Goal: Use online tool/utility: Use online tool/utility

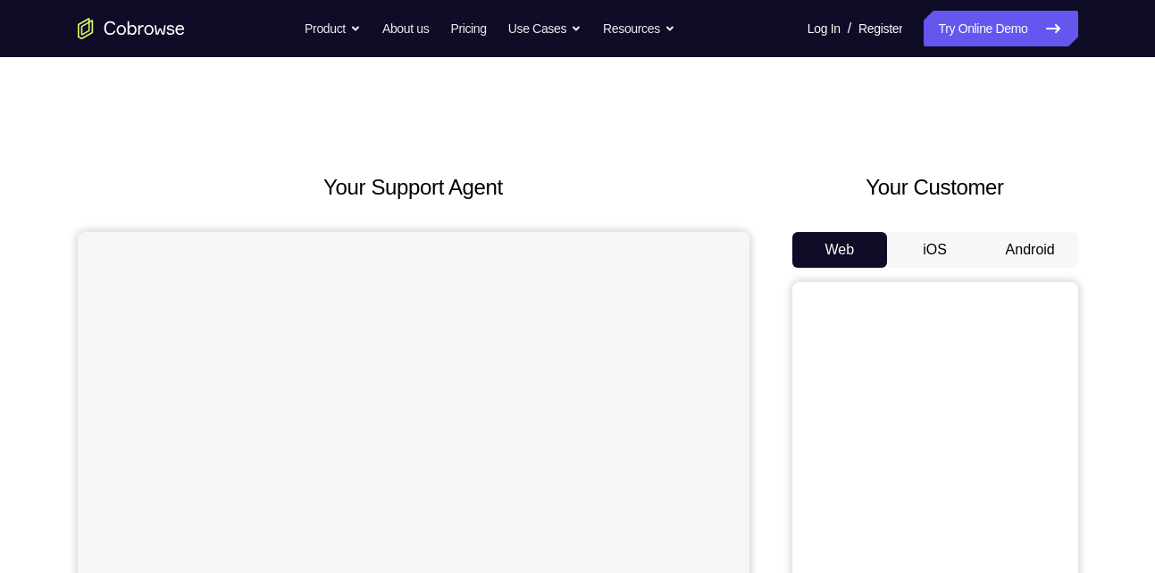
click at [1030, 254] on button "Android" at bounding box center [1030, 250] width 96 height 36
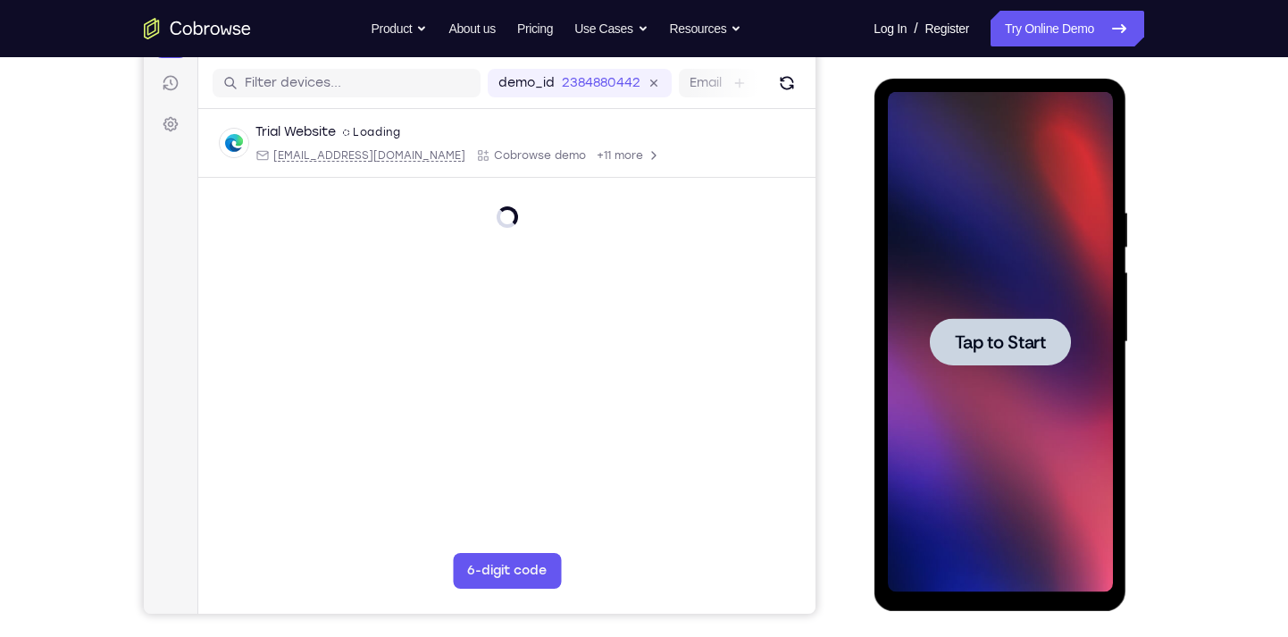
scroll to position [182, 0]
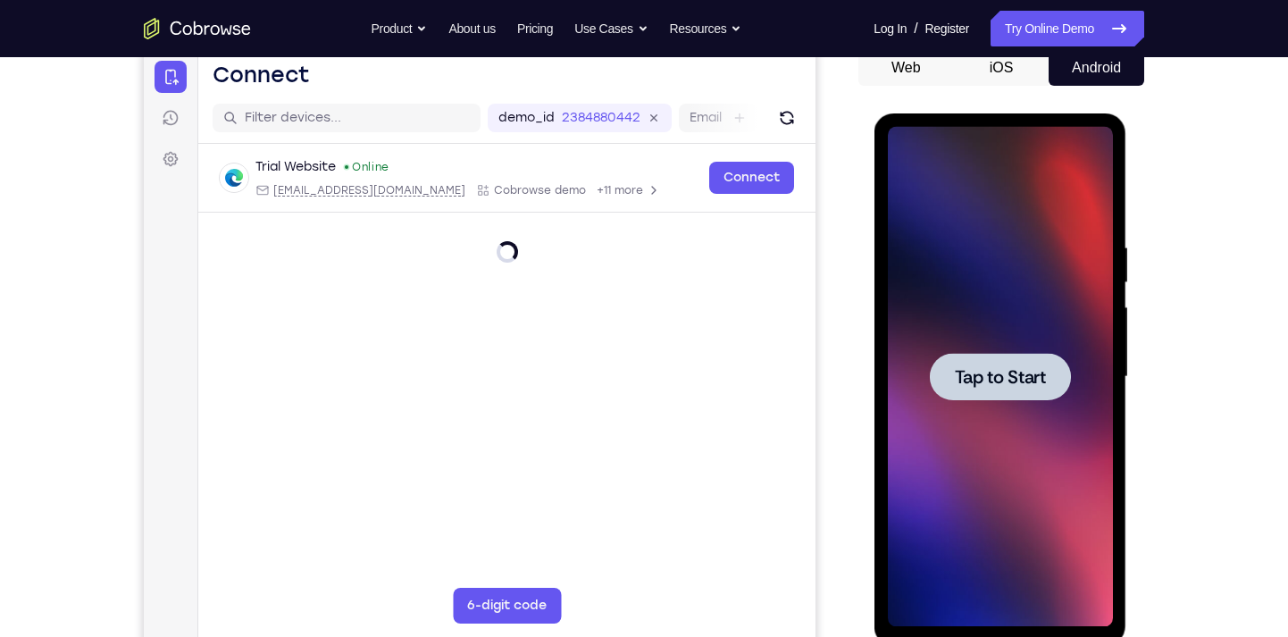
click at [995, 384] on span "Tap to Start" at bounding box center [999, 377] width 91 height 18
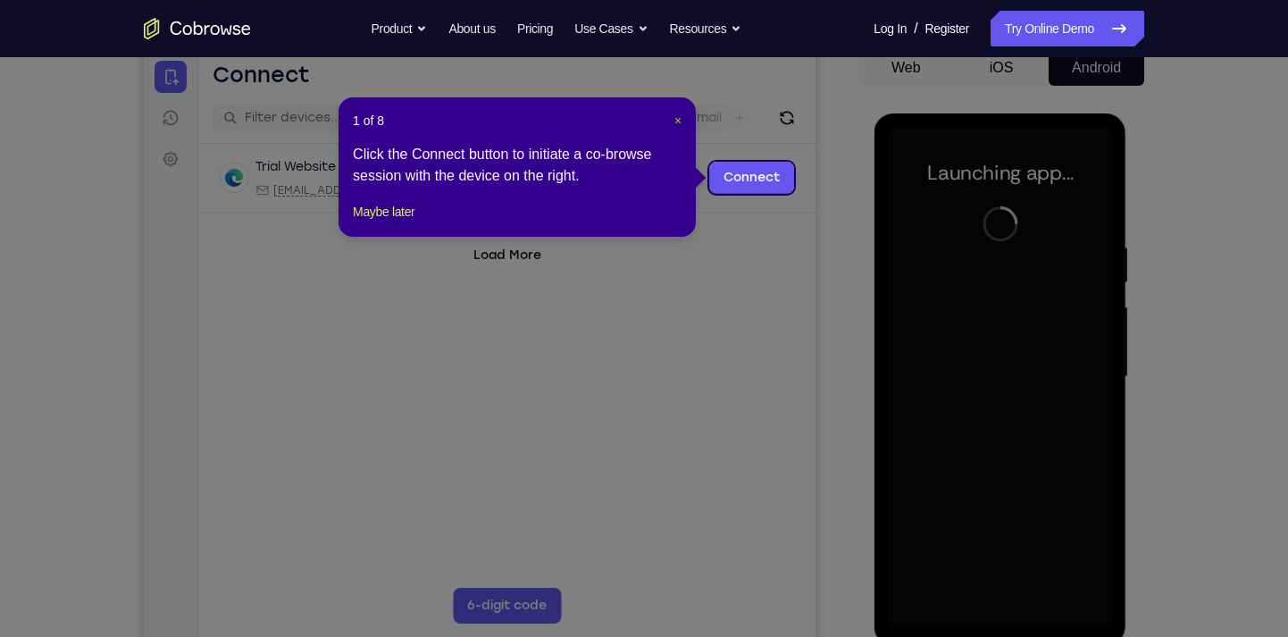
click at [675, 122] on span "×" at bounding box center [677, 120] width 7 height 14
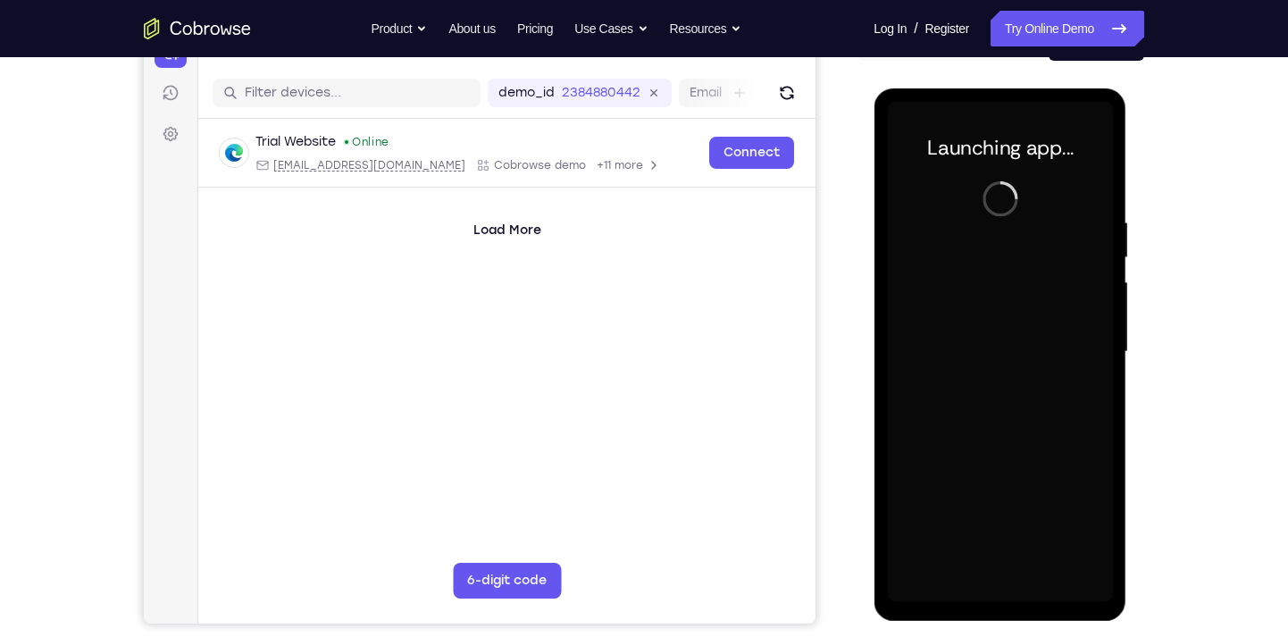
scroll to position [208, 0]
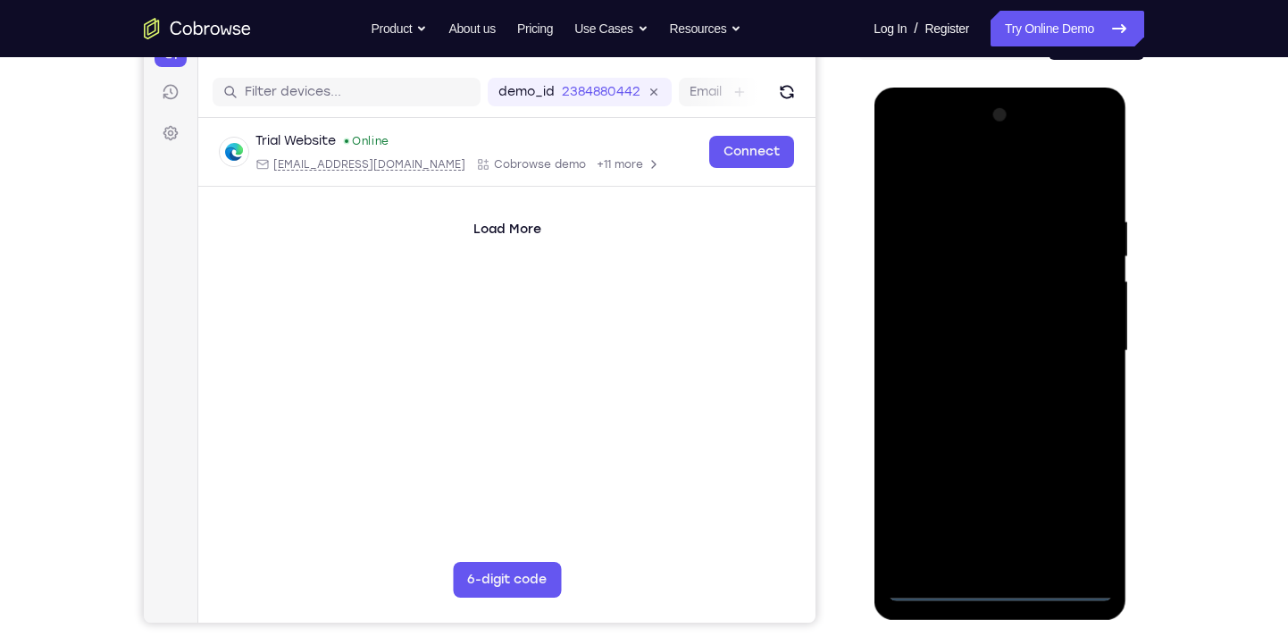
click at [1001, 572] on div at bounding box center [999, 351] width 225 height 500
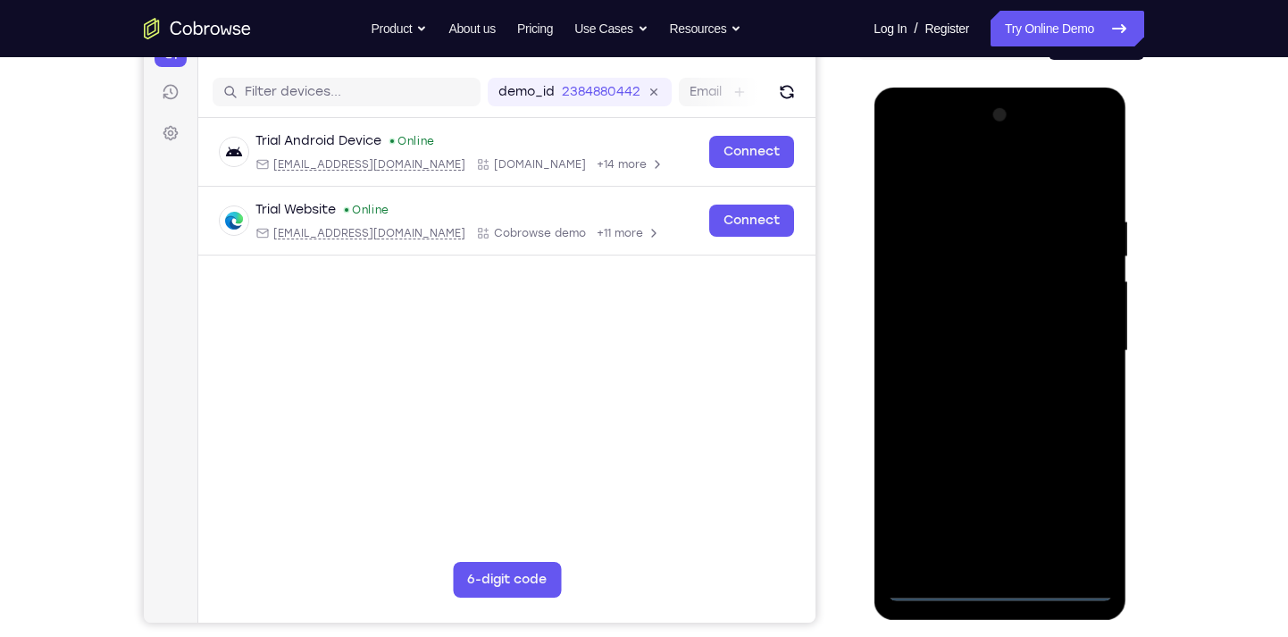
click at [1080, 511] on div at bounding box center [999, 351] width 225 height 500
click at [943, 189] on div at bounding box center [999, 351] width 225 height 500
click at [1074, 347] on div at bounding box center [999, 351] width 225 height 500
click at [1019, 563] on div at bounding box center [999, 351] width 225 height 500
click at [1010, 331] on div at bounding box center [999, 351] width 225 height 500
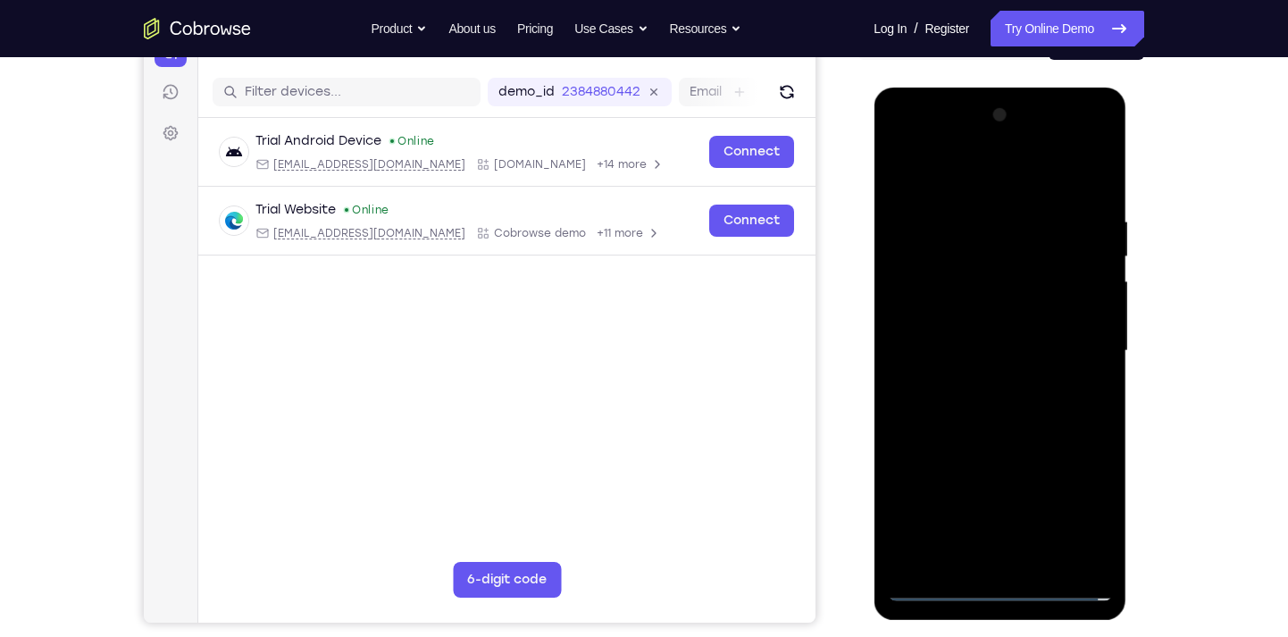
click at [1001, 307] on div at bounding box center [999, 351] width 225 height 500
click at [998, 346] on div at bounding box center [999, 351] width 225 height 500
click at [963, 408] on div at bounding box center [999, 351] width 225 height 500
click at [971, 396] on div at bounding box center [999, 351] width 225 height 500
click at [974, 404] on div at bounding box center [999, 351] width 225 height 500
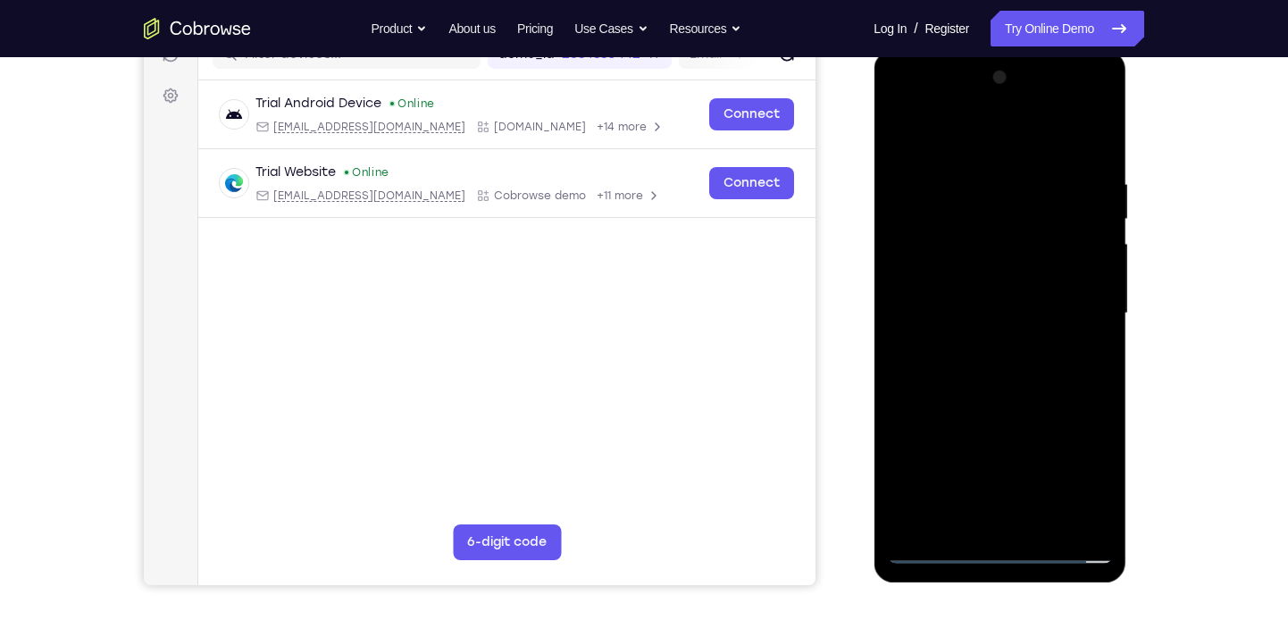
scroll to position [246, 0]
click at [1092, 158] on div at bounding box center [999, 313] width 225 height 500
click at [1091, 131] on div at bounding box center [999, 313] width 225 height 500
click at [910, 227] on div at bounding box center [999, 313] width 225 height 500
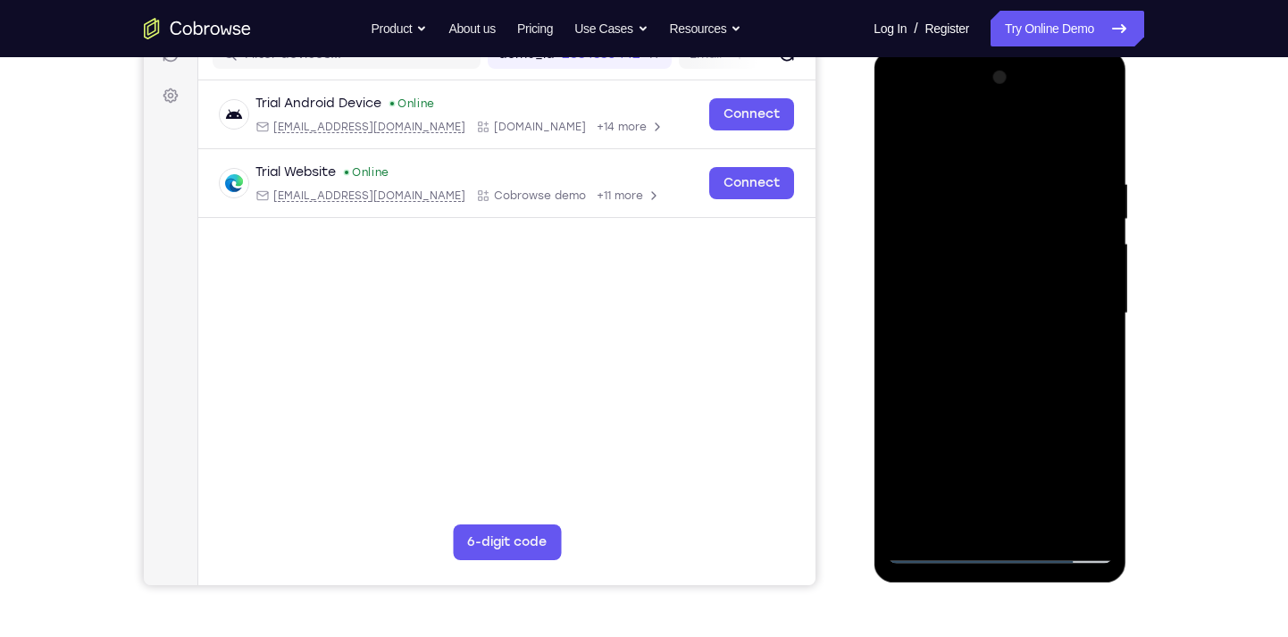
click at [952, 231] on div at bounding box center [999, 313] width 225 height 500
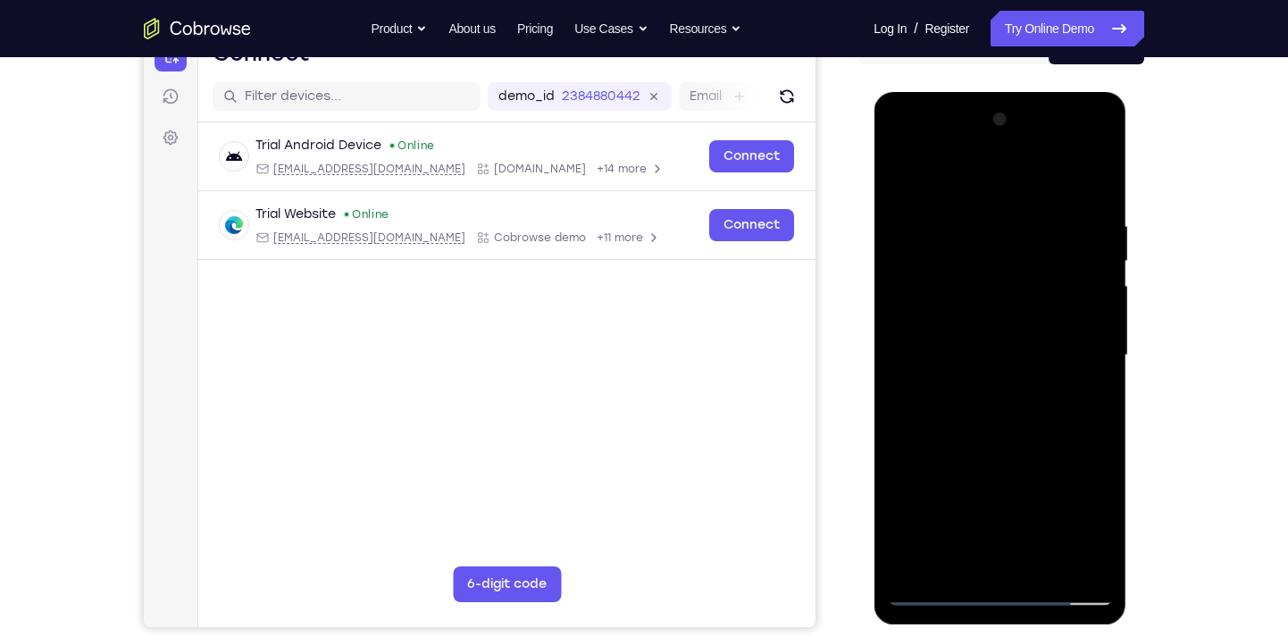
scroll to position [202, 0]
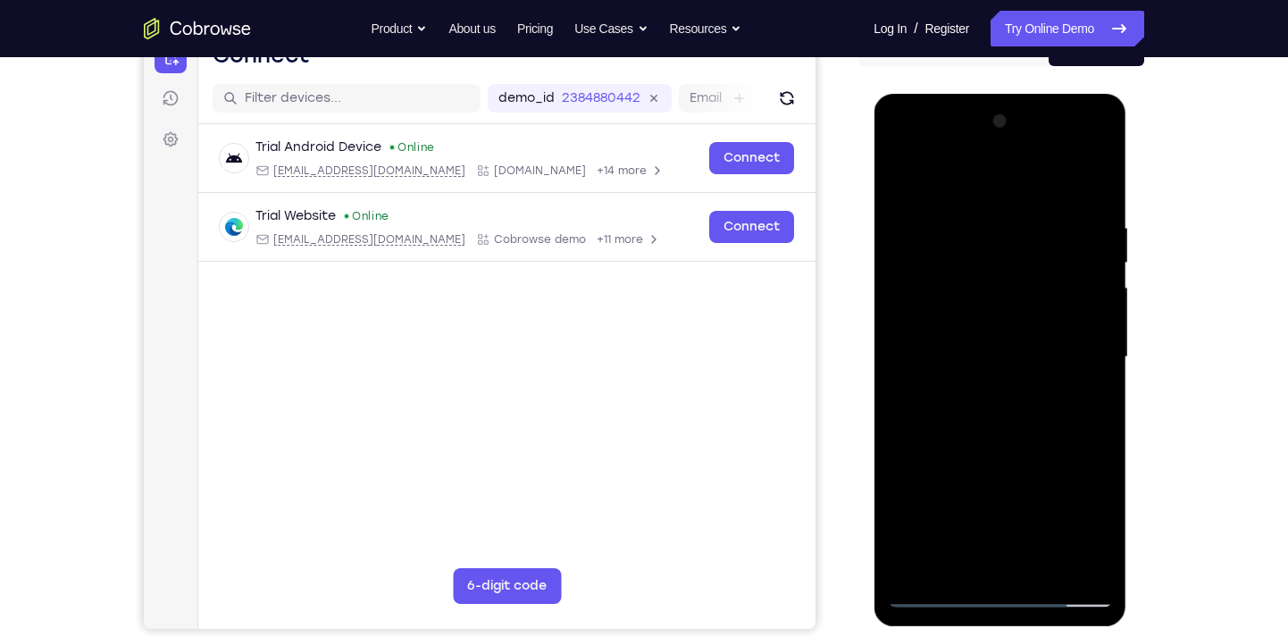
click at [914, 560] on div at bounding box center [999, 357] width 225 height 500
click at [972, 210] on div at bounding box center [999, 357] width 225 height 500
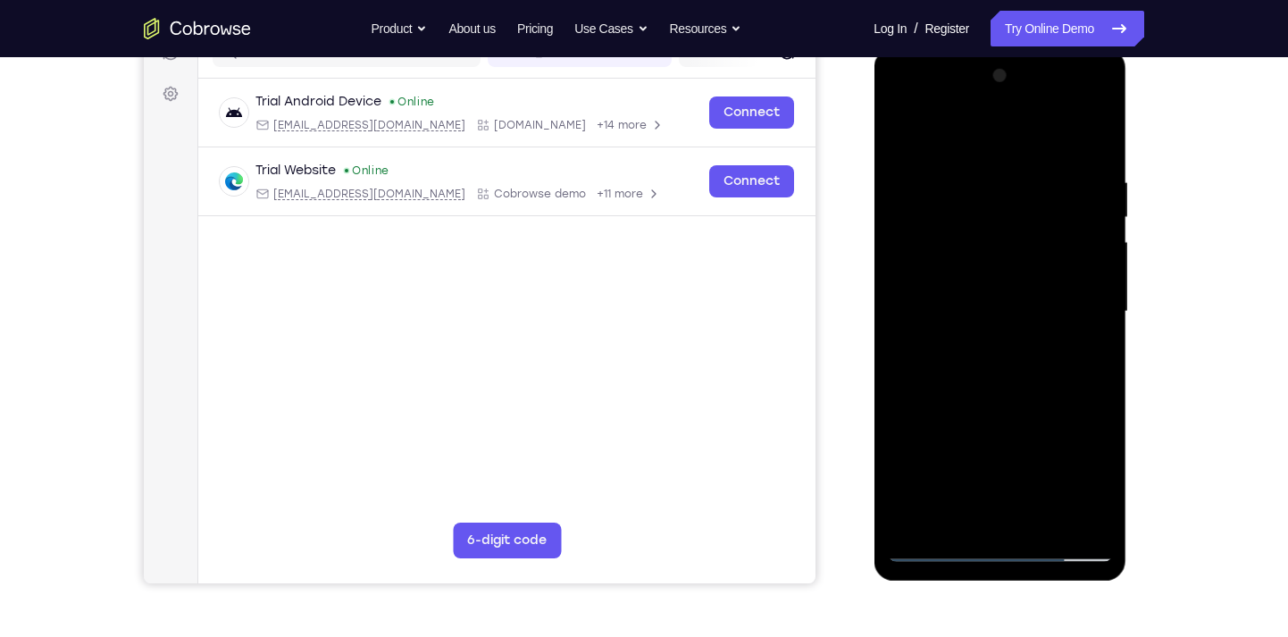
scroll to position [250, 0]
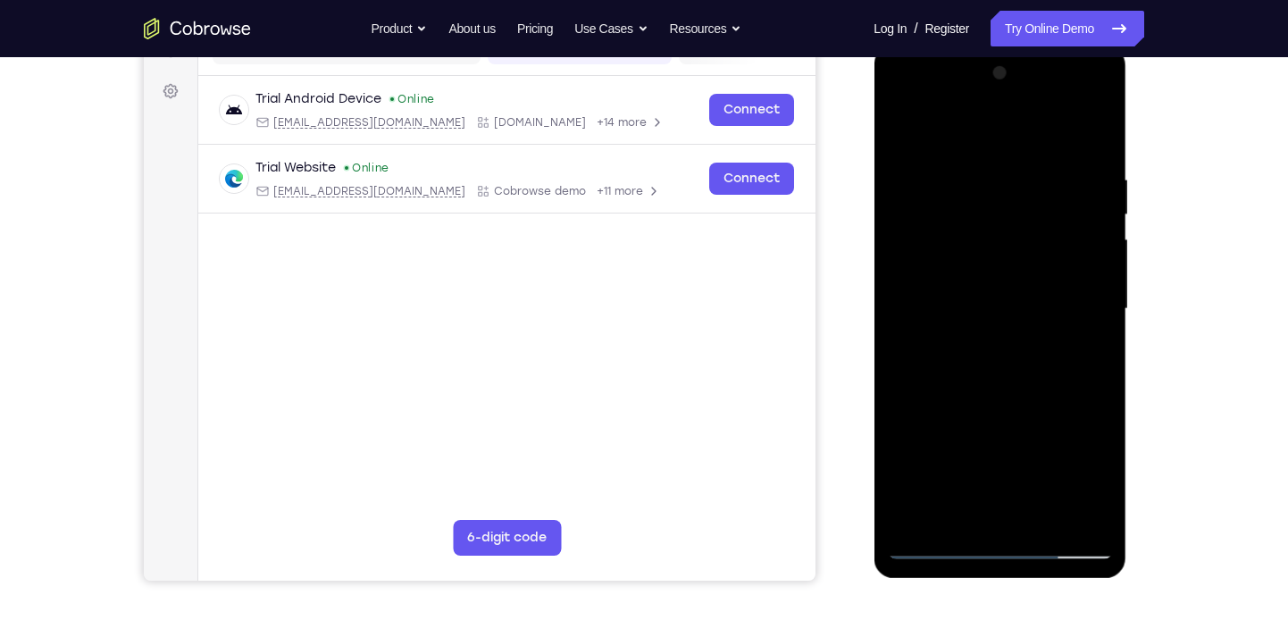
click at [1073, 504] on div at bounding box center [999, 309] width 225 height 500
click at [1096, 346] on div at bounding box center [999, 309] width 225 height 500
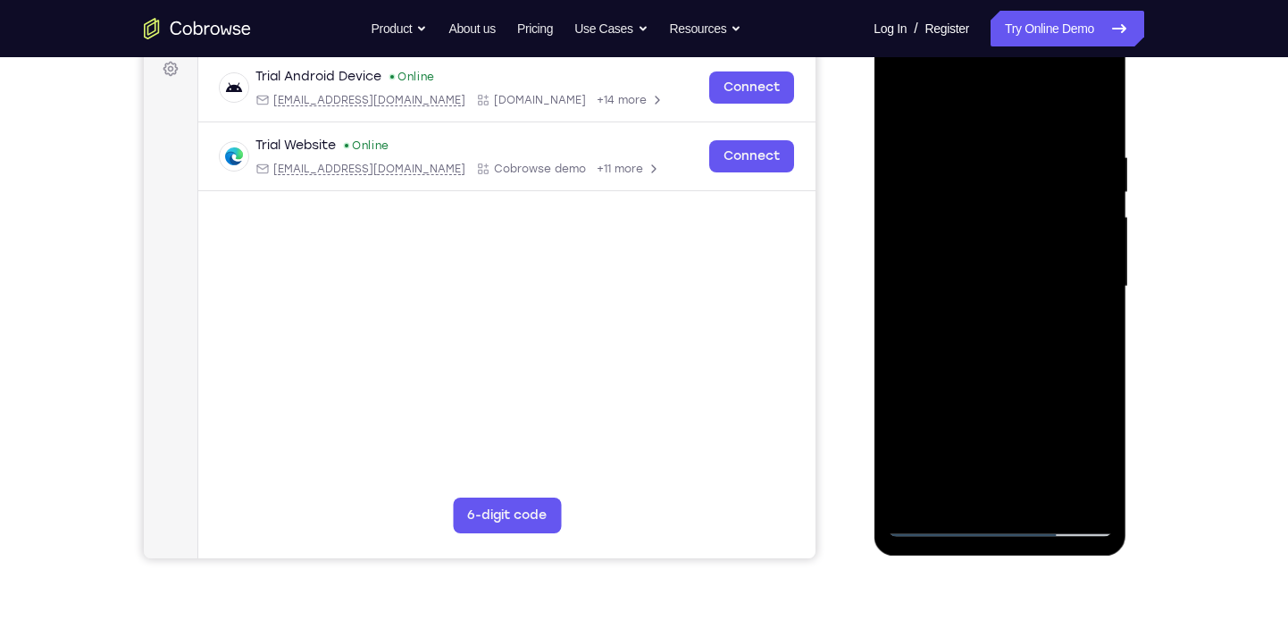
scroll to position [274, 0]
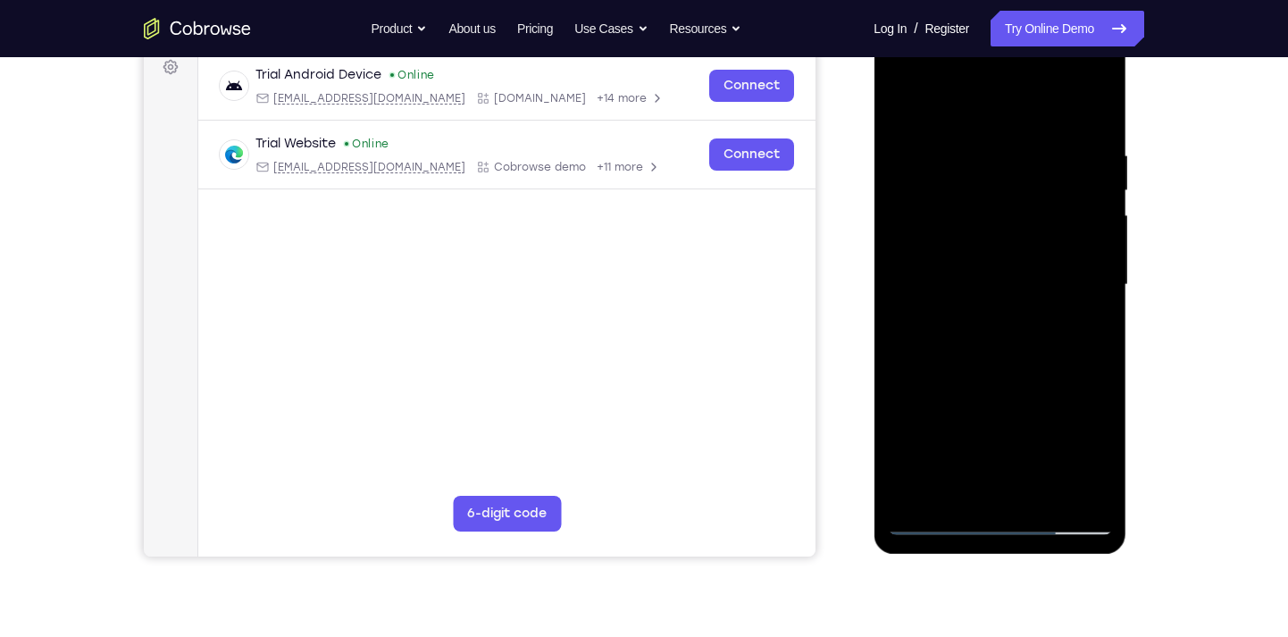
click at [1071, 486] on div at bounding box center [999, 285] width 225 height 500
click at [1094, 313] on div at bounding box center [999, 285] width 225 height 500
click at [1095, 316] on div at bounding box center [999, 285] width 225 height 500
click at [1065, 479] on div at bounding box center [999, 285] width 225 height 500
click at [1082, 412] on div at bounding box center [999, 285] width 225 height 500
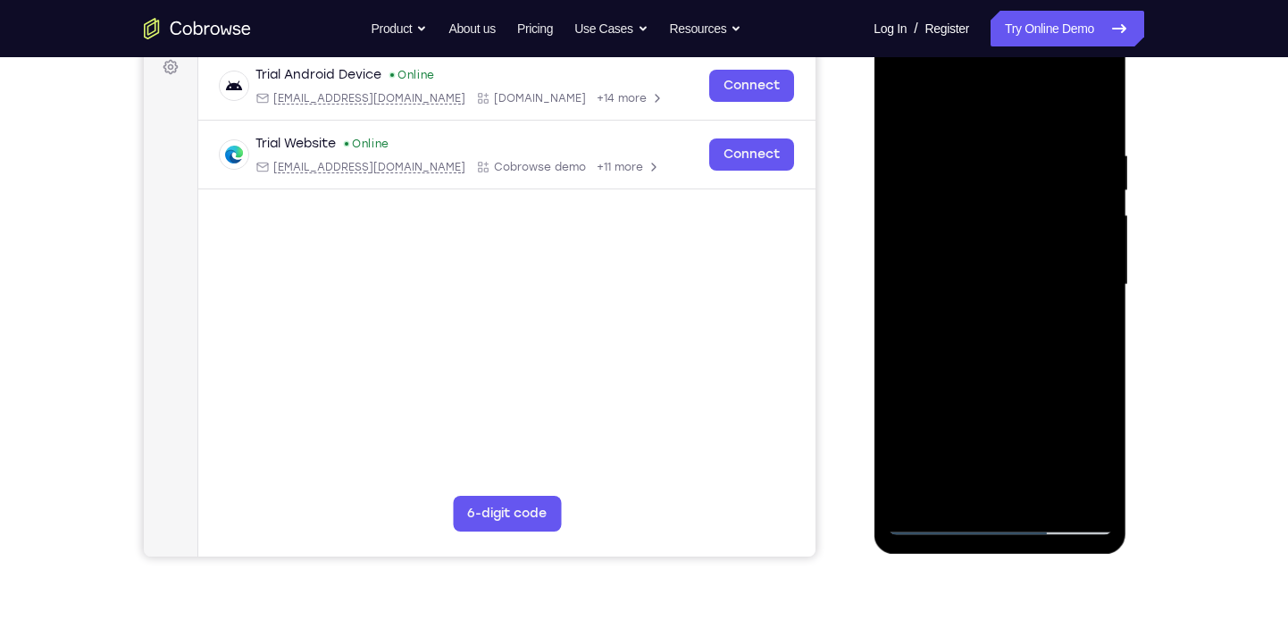
click at [1082, 412] on div at bounding box center [999, 285] width 225 height 500
click at [1090, 319] on div at bounding box center [999, 285] width 225 height 500
click at [1068, 497] on div at bounding box center [999, 285] width 225 height 500
click at [1089, 313] on div at bounding box center [999, 285] width 225 height 500
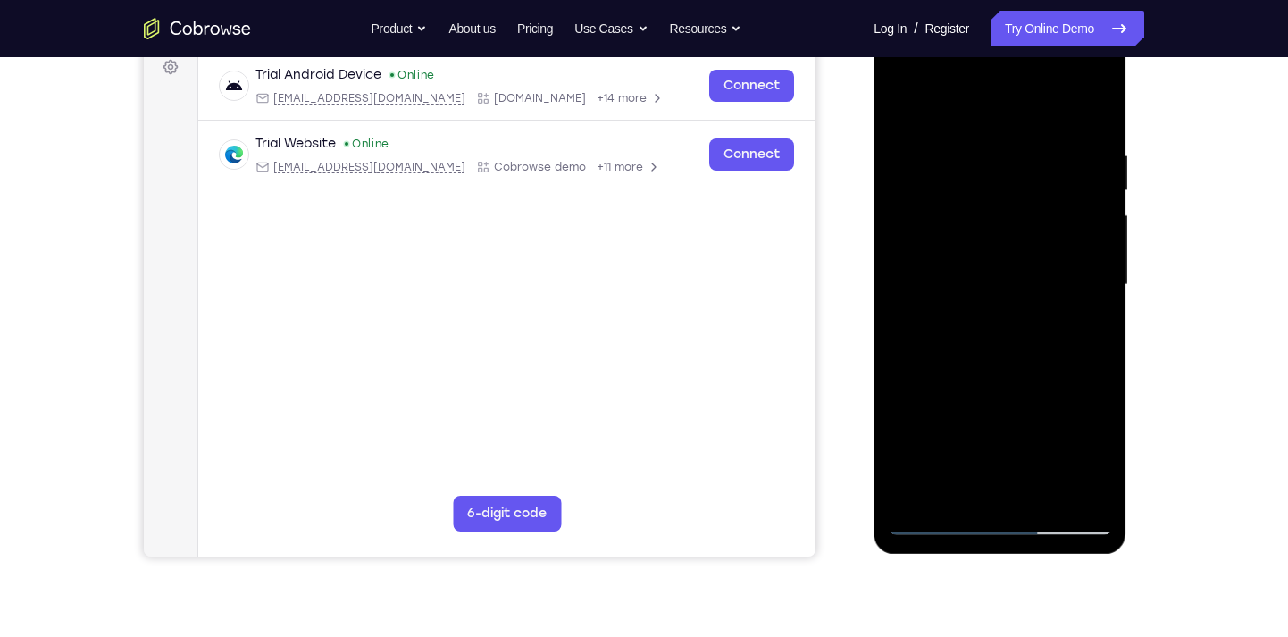
click at [1088, 115] on div at bounding box center [999, 285] width 225 height 500
click at [1034, 494] on div at bounding box center [999, 285] width 225 height 500
click at [1010, 377] on div at bounding box center [999, 285] width 225 height 500
drag, startPoint x: 1063, startPoint y: 241, endPoint x: 1059, endPoint y: 447, distance: 206.3
click at [1059, 447] on div at bounding box center [999, 285] width 225 height 500
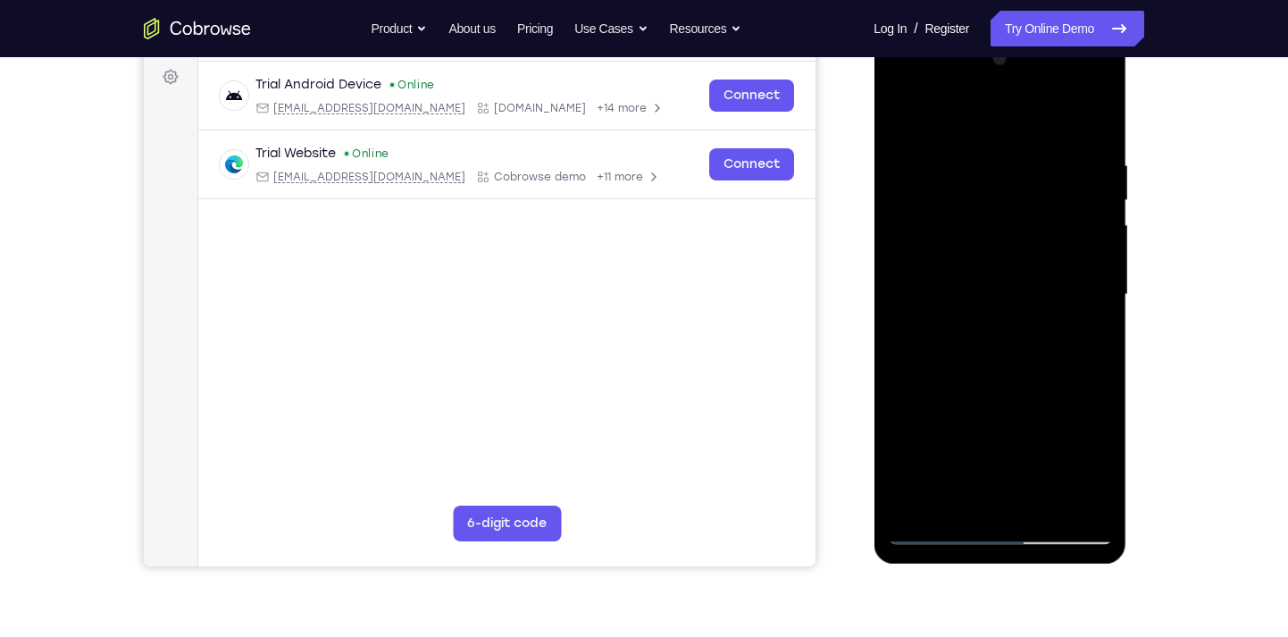
scroll to position [263, 0]
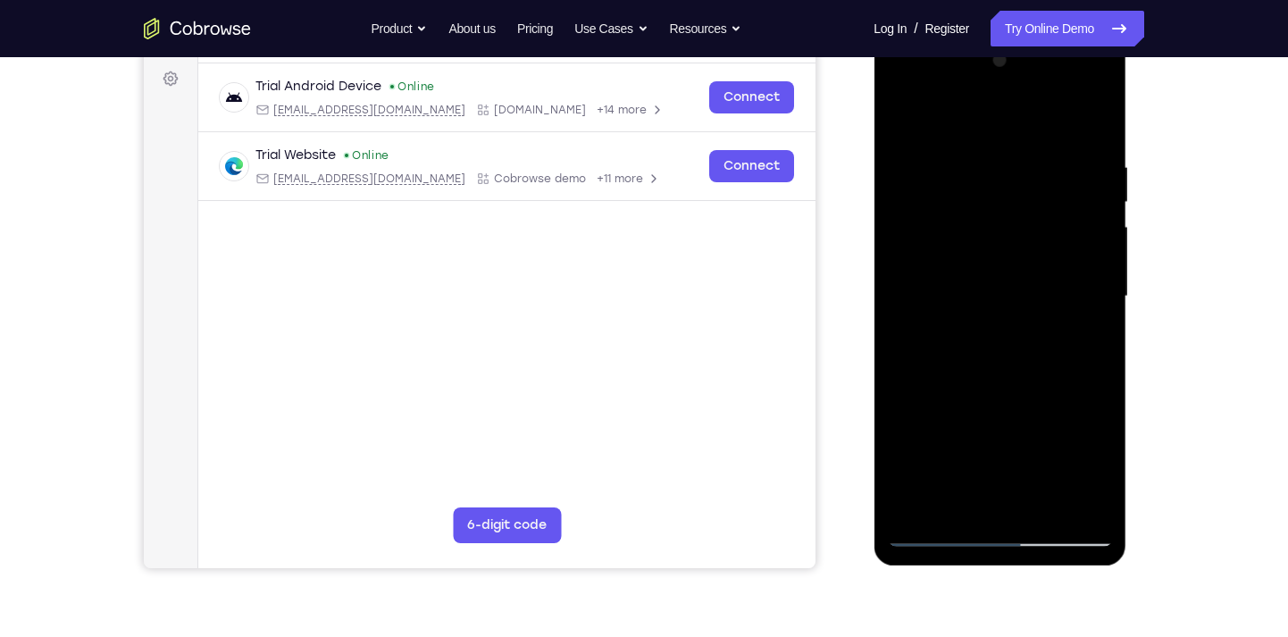
drag, startPoint x: 1109, startPoint y: 243, endPoint x: 1097, endPoint y: 438, distance: 195.0
click at [1097, 438] on div at bounding box center [999, 296] width 225 height 500
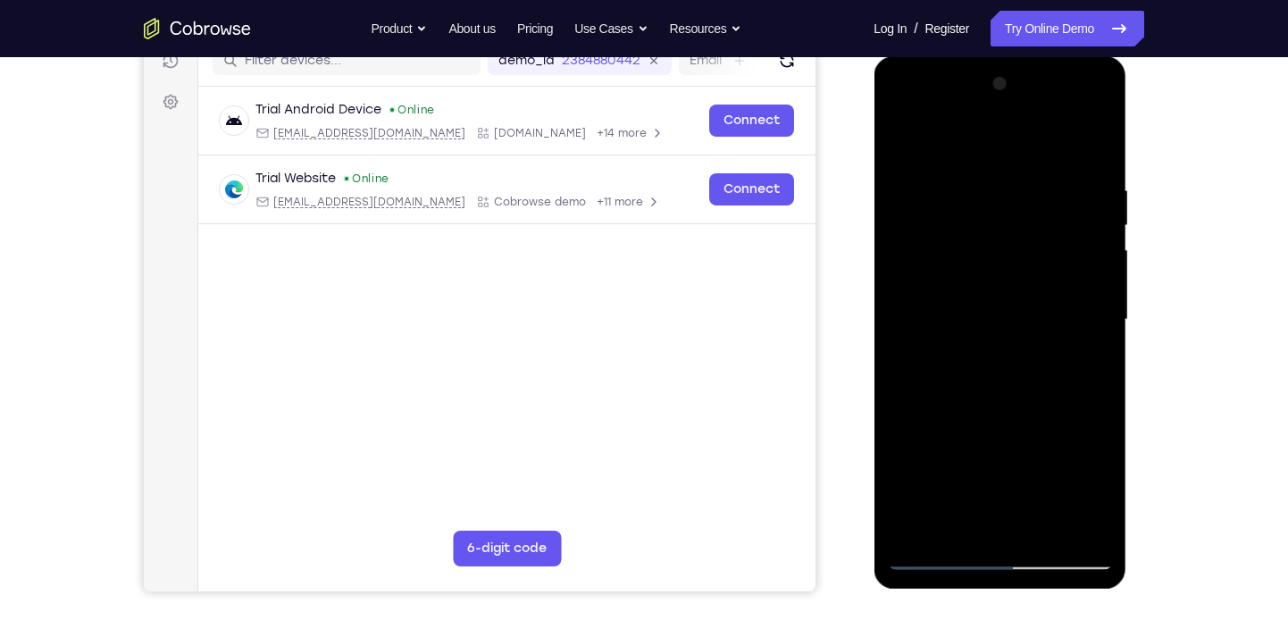
scroll to position [238, 0]
click at [902, 132] on div at bounding box center [999, 321] width 225 height 500
click at [994, 179] on div at bounding box center [999, 321] width 225 height 500
click at [1059, 293] on div at bounding box center [999, 321] width 225 height 500
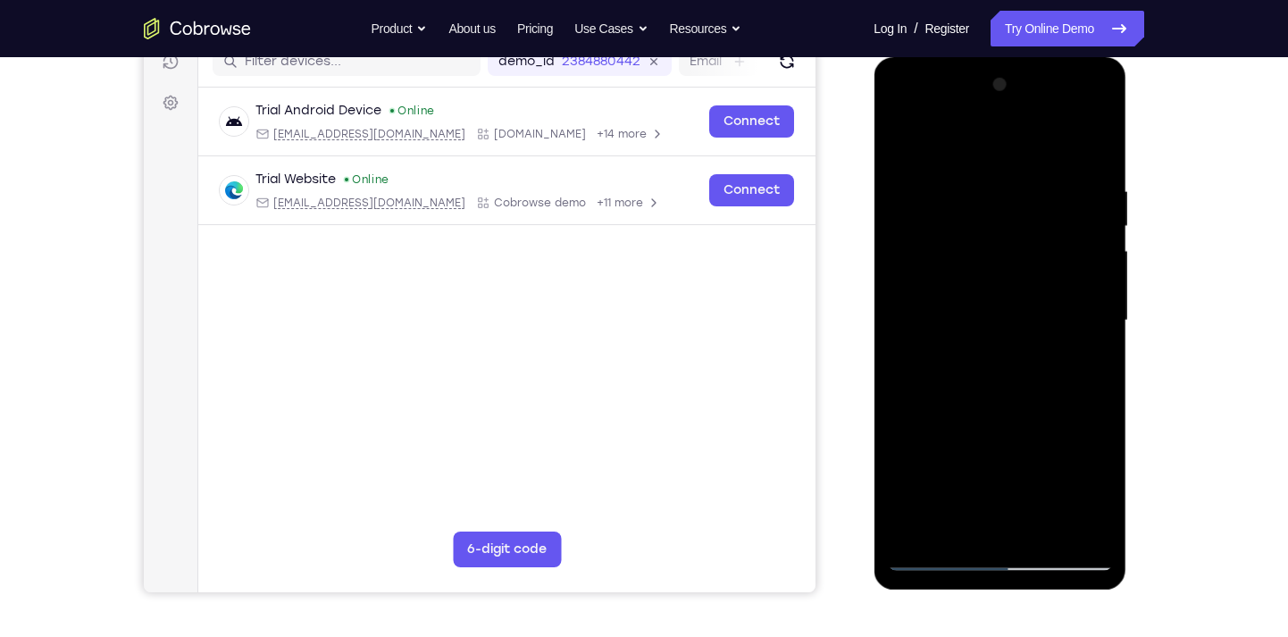
click at [1088, 297] on div at bounding box center [999, 321] width 225 height 500
click at [905, 140] on div at bounding box center [999, 321] width 225 height 500
click at [1101, 346] on div at bounding box center [999, 321] width 225 height 500
click at [1094, 330] on div at bounding box center [999, 321] width 225 height 500
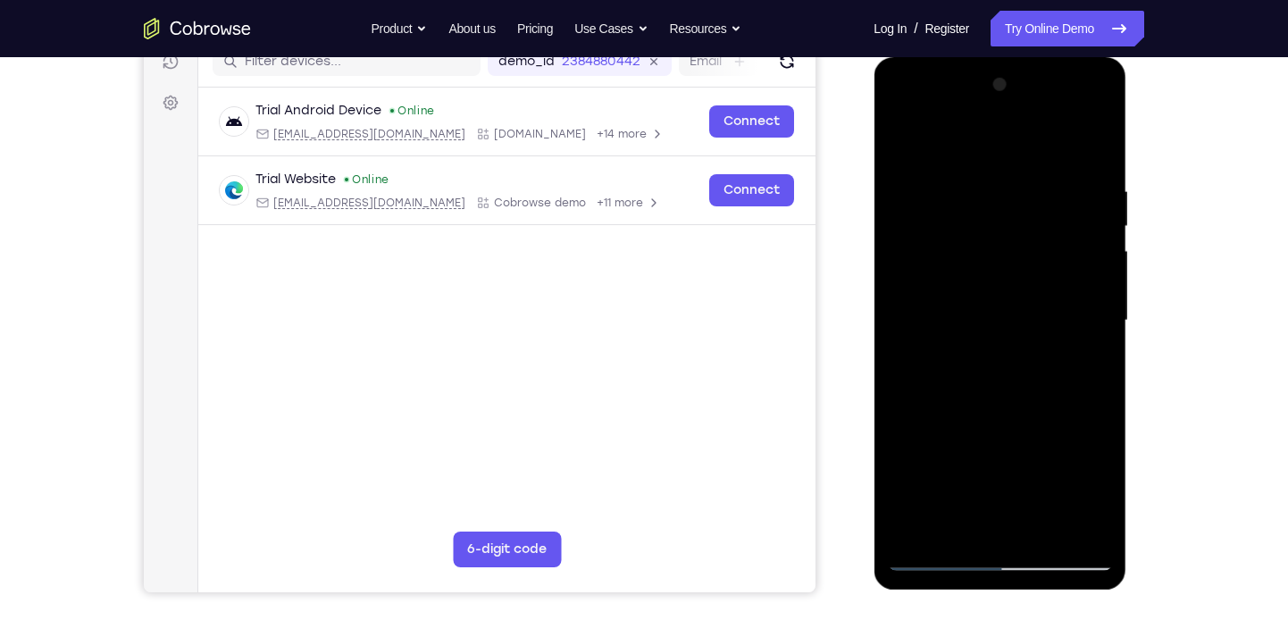
click at [1093, 146] on div at bounding box center [999, 321] width 225 height 500
drag, startPoint x: 1027, startPoint y: 398, endPoint x: 1013, endPoint y: 75, distance: 323.5
click at [1013, 75] on div at bounding box center [999, 321] width 225 height 500
drag, startPoint x: 1035, startPoint y: 409, endPoint x: 1030, endPoint y: 193, distance: 216.1
click at [1030, 193] on div at bounding box center [999, 321] width 225 height 500
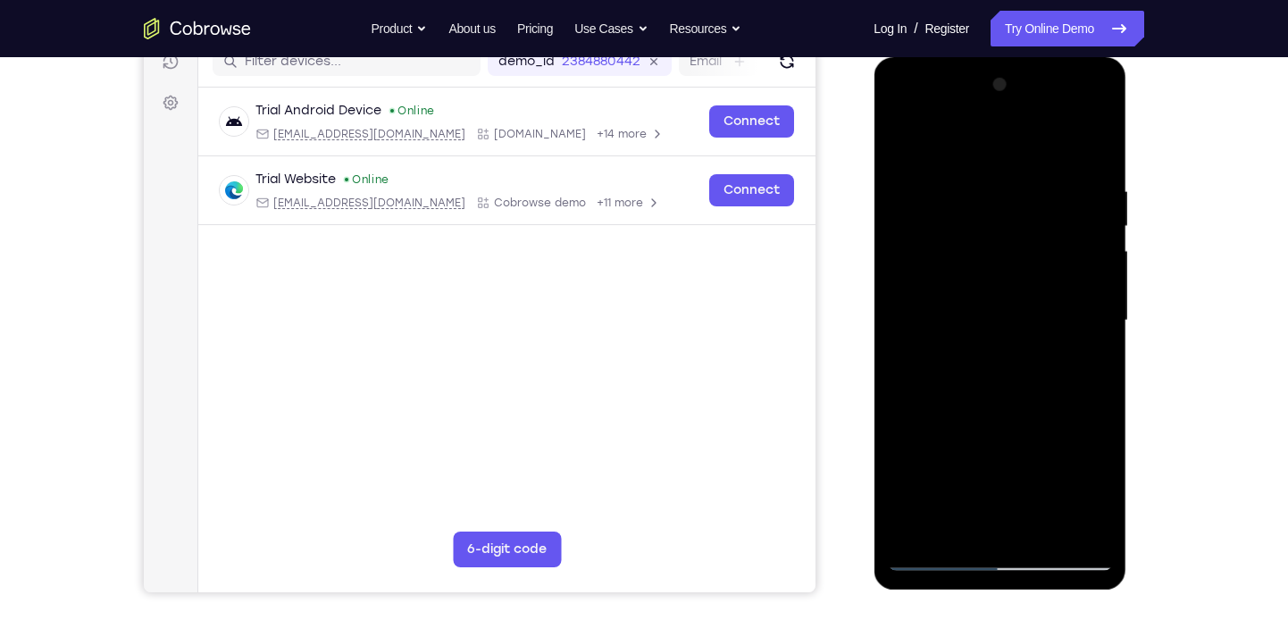
click at [1099, 258] on div at bounding box center [999, 321] width 225 height 500
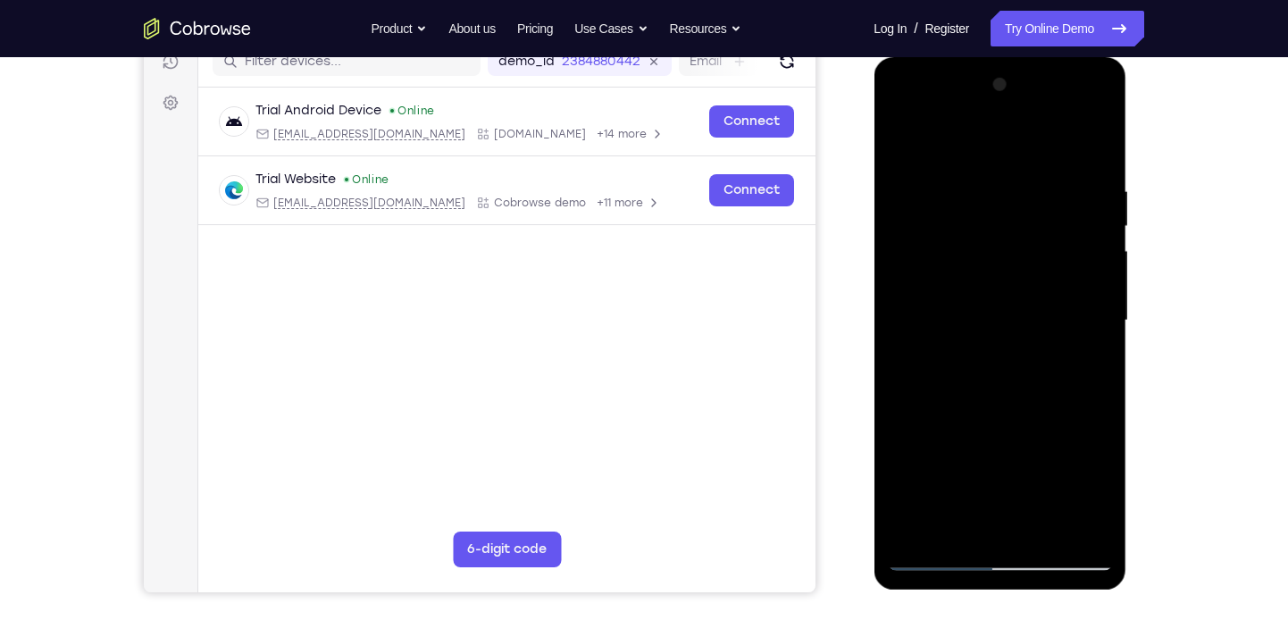
drag, startPoint x: 1036, startPoint y: 427, endPoint x: 1014, endPoint y: 98, distance: 329.3
click at [1014, 98] on div at bounding box center [999, 321] width 225 height 500
click at [1102, 321] on div at bounding box center [999, 321] width 225 height 500
click at [1103, 329] on div at bounding box center [999, 321] width 225 height 500
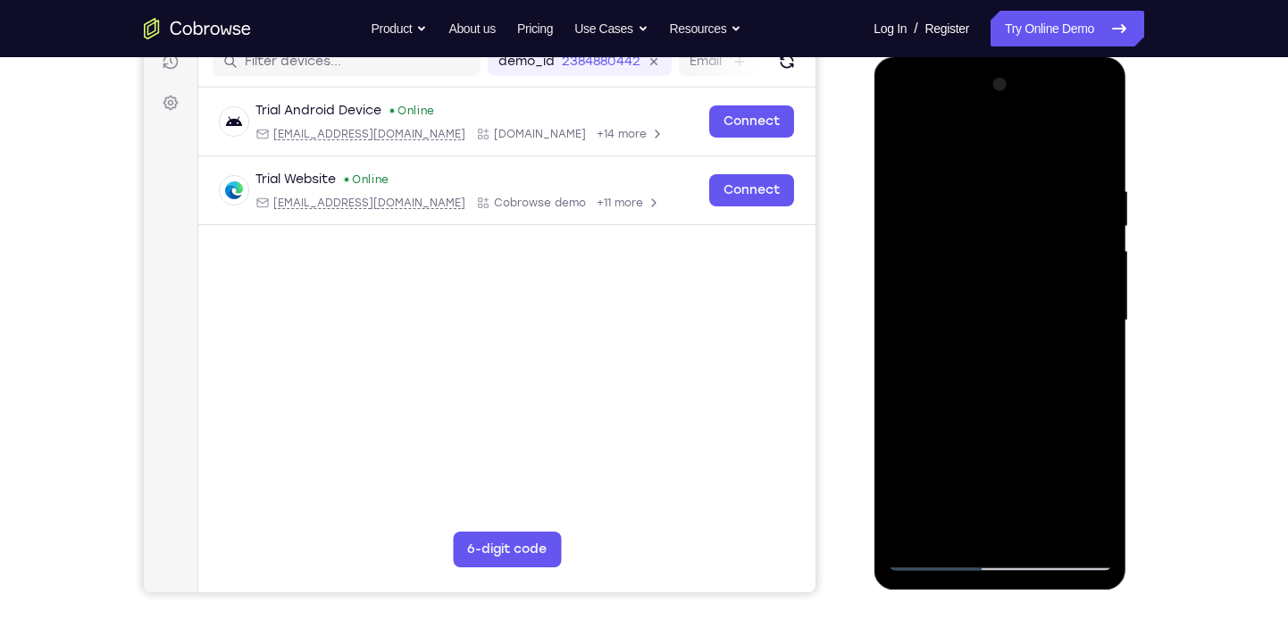
click at [1103, 329] on div at bounding box center [999, 321] width 225 height 500
drag, startPoint x: 1030, startPoint y: 479, endPoint x: 1002, endPoint y: 117, distance: 363.6
click at [1002, 117] on div at bounding box center [999, 321] width 225 height 500
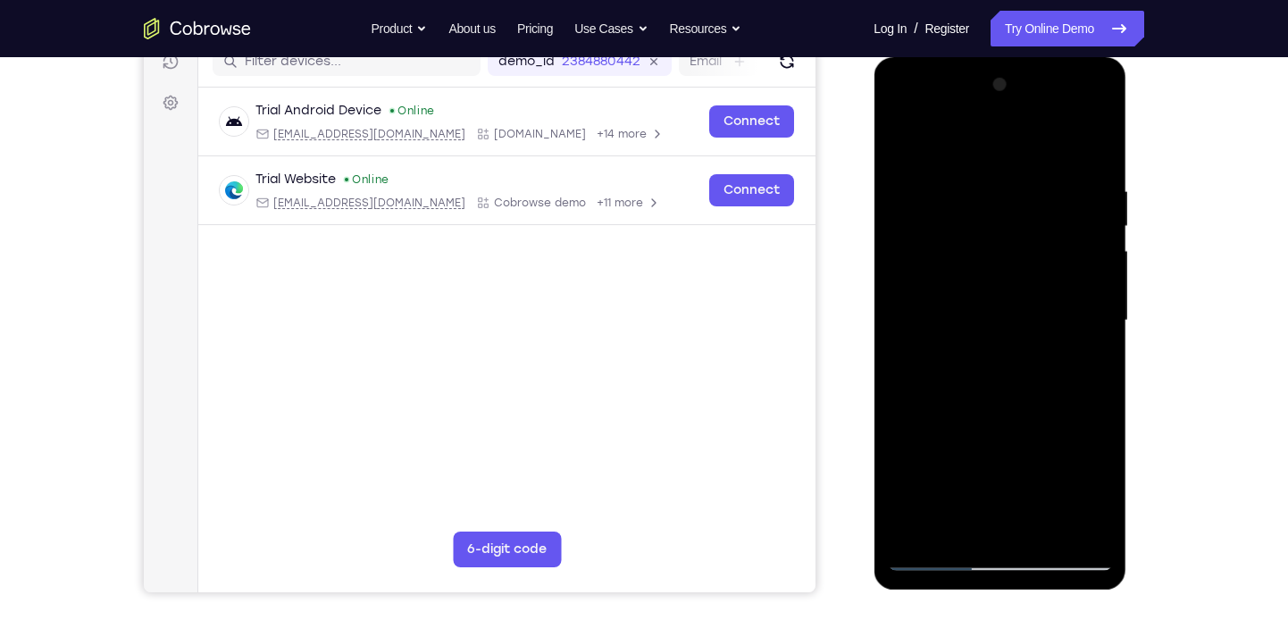
drag, startPoint x: 1043, startPoint y: 413, endPoint x: 1024, endPoint y: 81, distance: 331.8
click at [1024, 81] on div at bounding box center [999, 321] width 225 height 500
click at [1096, 329] on div at bounding box center [999, 321] width 225 height 500
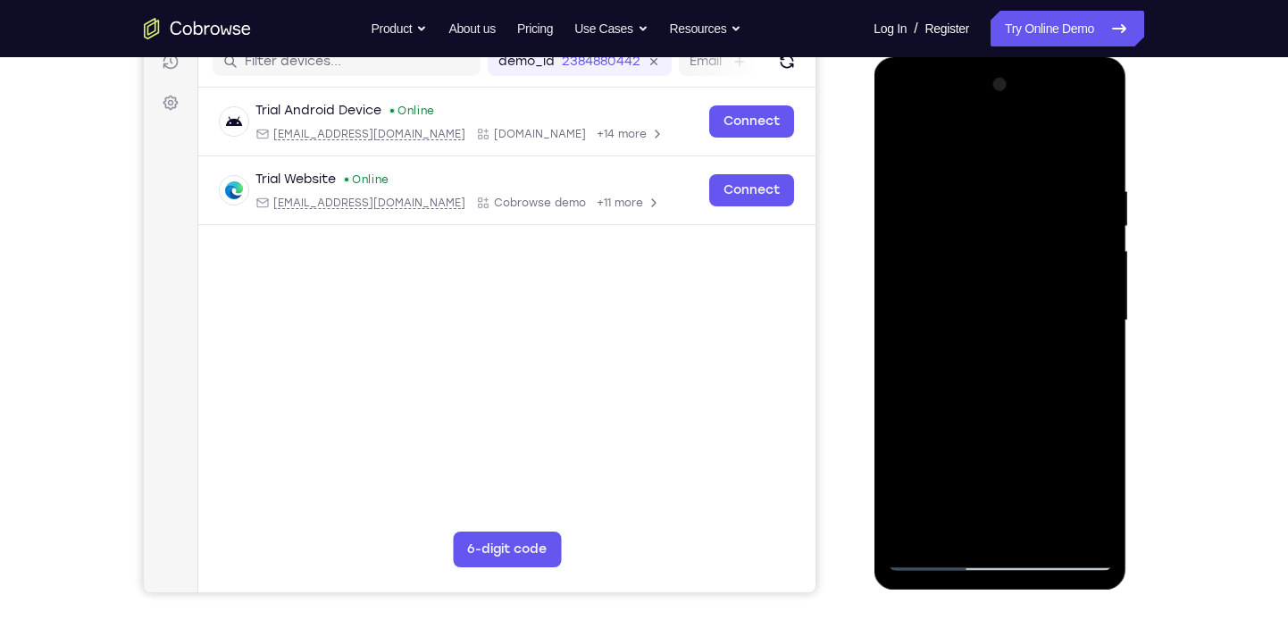
click at [896, 447] on div at bounding box center [999, 321] width 225 height 500
drag, startPoint x: 1056, startPoint y: 463, endPoint x: 1047, endPoint y: 179, distance: 284.1
click at [1047, 179] on div at bounding box center [999, 321] width 225 height 500
drag, startPoint x: 1068, startPoint y: 471, endPoint x: 1063, endPoint y: 319, distance: 151.9
click at [1063, 319] on div at bounding box center [999, 321] width 225 height 500
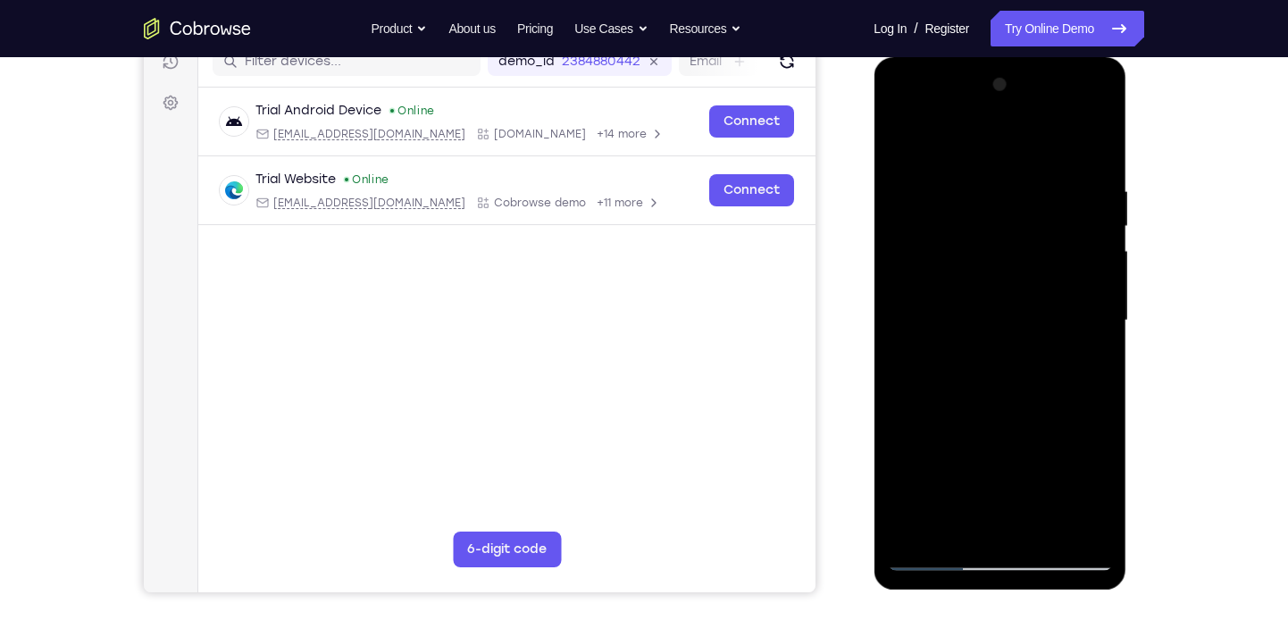
drag, startPoint x: 1044, startPoint y: 469, endPoint x: 1027, endPoint y: 213, distance: 255.9
click at [1027, 213] on div at bounding box center [999, 321] width 225 height 500
drag, startPoint x: 1023, startPoint y: 446, endPoint x: 1032, endPoint y: 352, distance: 94.2
click at [1032, 352] on div at bounding box center [999, 321] width 225 height 500
drag, startPoint x: 1048, startPoint y: 422, endPoint x: 1047, endPoint y: 313, distance: 108.9
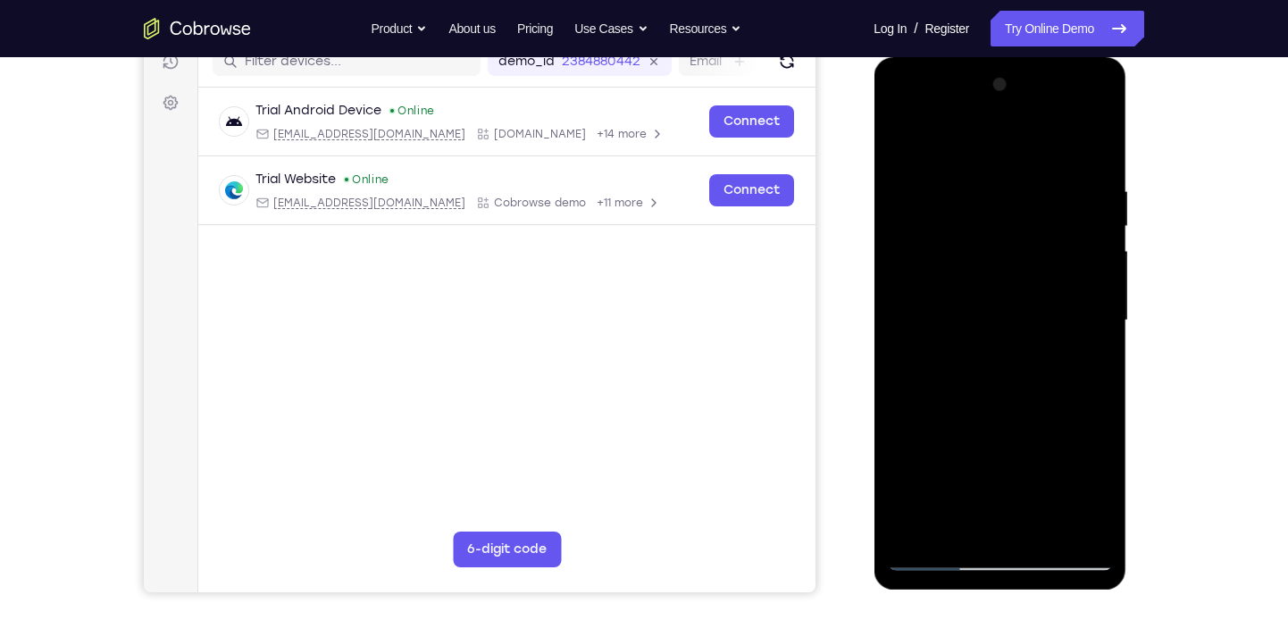
click at [1047, 313] on div at bounding box center [999, 321] width 225 height 500
drag, startPoint x: 1015, startPoint y: 210, endPoint x: 1030, endPoint y: 310, distance: 101.2
click at [1030, 310] on div at bounding box center [999, 321] width 225 height 500
drag, startPoint x: 1042, startPoint y: 418, endPoint x: 1018, endPoint y: 94, distance: 325.0
click at [1018, 94] on div at bounding box center [999, 321] width 225 height 500
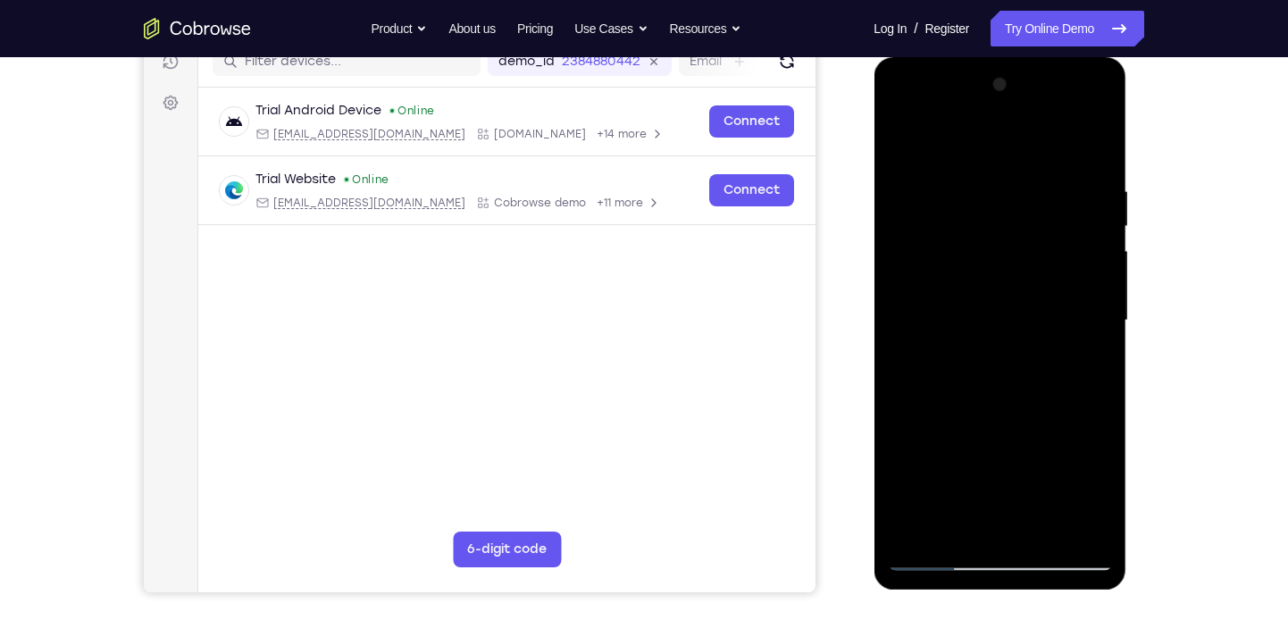
drag, startPoint x: 1029, startPoint y: 393, endPoint x: 1017, endPoint y: 89, distance: 303.8
click at [1017, 89] on div at bounding box center [999, 321] width 225 height 500
drag, startPoint x: 1063, startPoint y: 371, endPoint x: 1055, endPoint y: 44, distance: 327.8
click at [1055, 57] on html "Online web based iOS Simulators and Android Emulators. Run iPhone, iPad, Mobile…" at bounding box center [1000, 325] width 254 height 536
drag, startPoint x: 1039, startPoint y: 444, endPoint x: 1037, endPoint y: 101, distance: 342.9
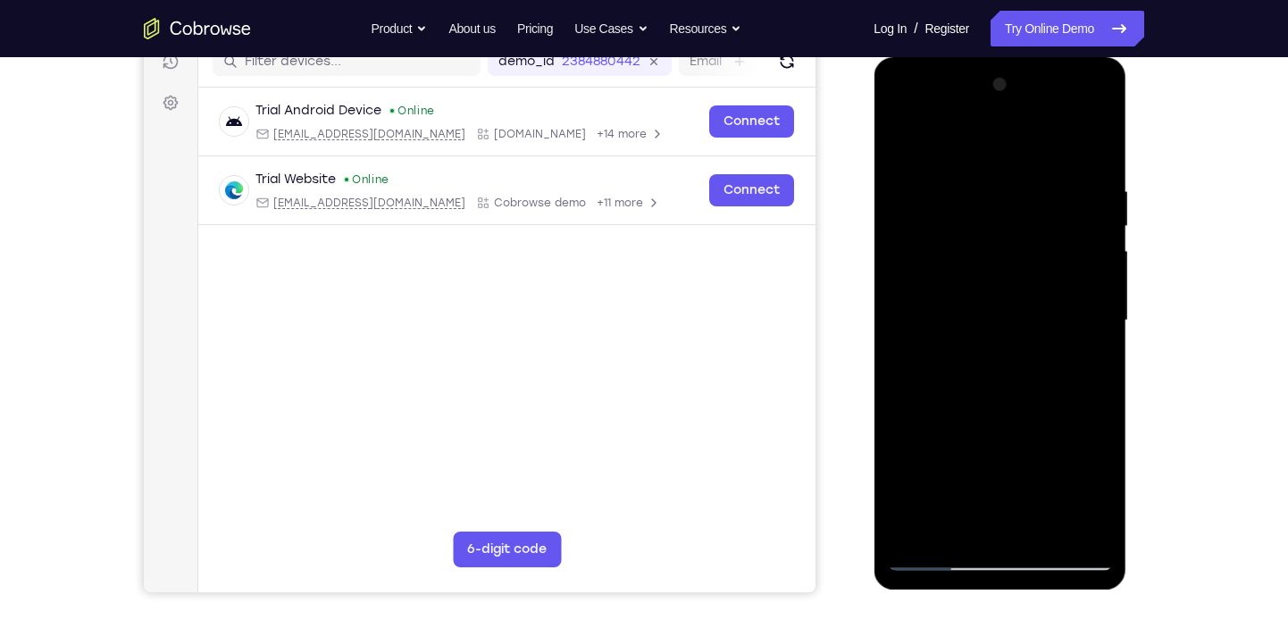
click at [1037, 101] on div at bounding box center [999, 321] width 225 height 500
drag, startPoint x: 1051, startPoint y: 452, endPoint x: 1042, endPoint y: 138, distance: 313.5
click at [1042, 138] on div at bounding box center [999, 321] width 225 height 500
drag, startPoint x: 1019, startPoint y: 205, endPoint x: 1046, endPoint y: 354, distance: 150.8
click at [1046, 354] on div at bounding box center [999, 321] width 225 height 500
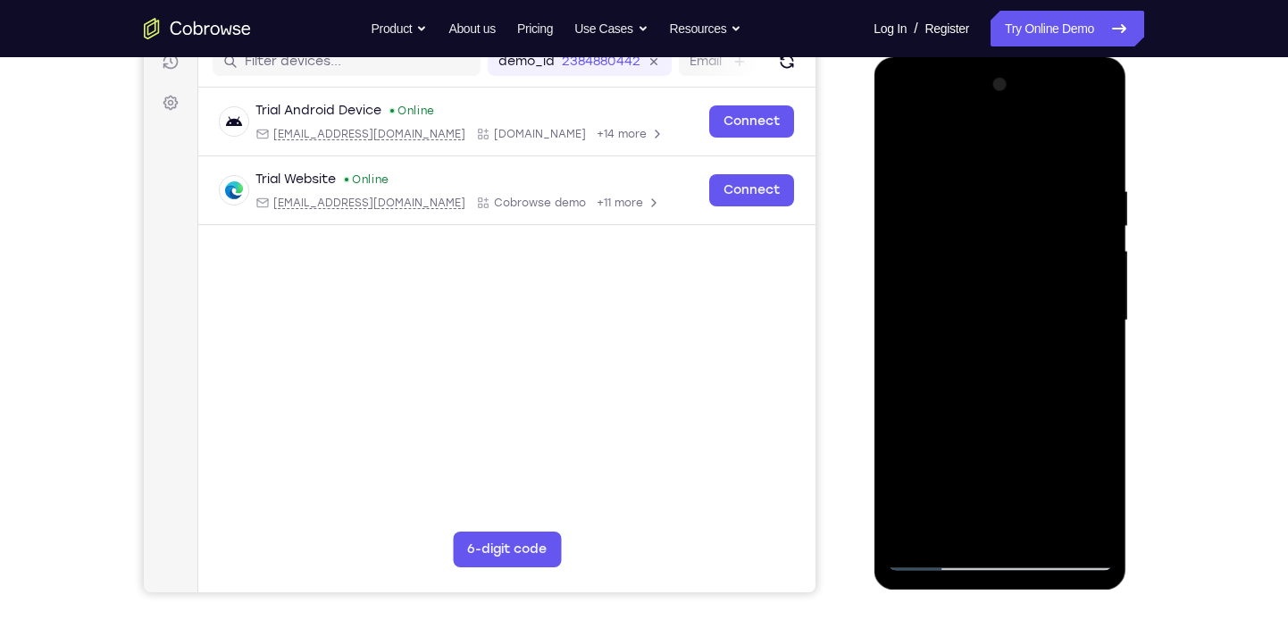
drag, startPoint x: 1037, startPoint y: 409, endPoint x: 1018, endPoint y: 67, distance: 342.5
click at [1018, 67] on div at bounding box center [999, 323] width 253 height 532
drag, startPoint x: 1043, startPoint y: 480, endPoint x: 1030, endPoint y: 276, distance: 204.9
click at [1030, 276] on div at bounding box center [999, 321] width 225 height 500
drag, startPoint x: 1047, startPoint y: 476, endPoint x: 1033, endPoint y: 315, distance: 161.4
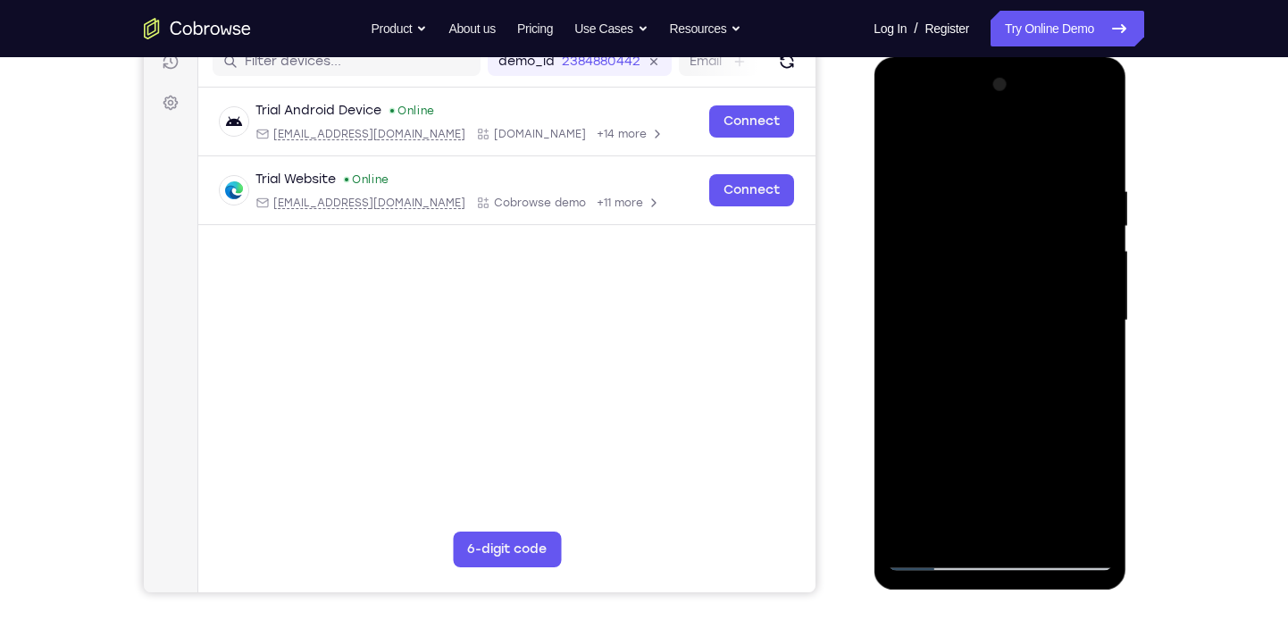
click at [1033, 315] on div at bounding box center [999, 321] width 225 height 500
drag, startPoint x: 1038, startPoint y: 454, endPoint x: 1025, endPoint y: 153, distance: 302.1
click at [1025, 153] on div at bounding box center [999, 321] width 225 height 500
drag, startPoint x: 1029, startPoint y: 427, endPoint x: 1021, endPoint y: 67, distance: 359.9
click at [1021, 67] on div at bounding box center [999, 323] width 253 height 532
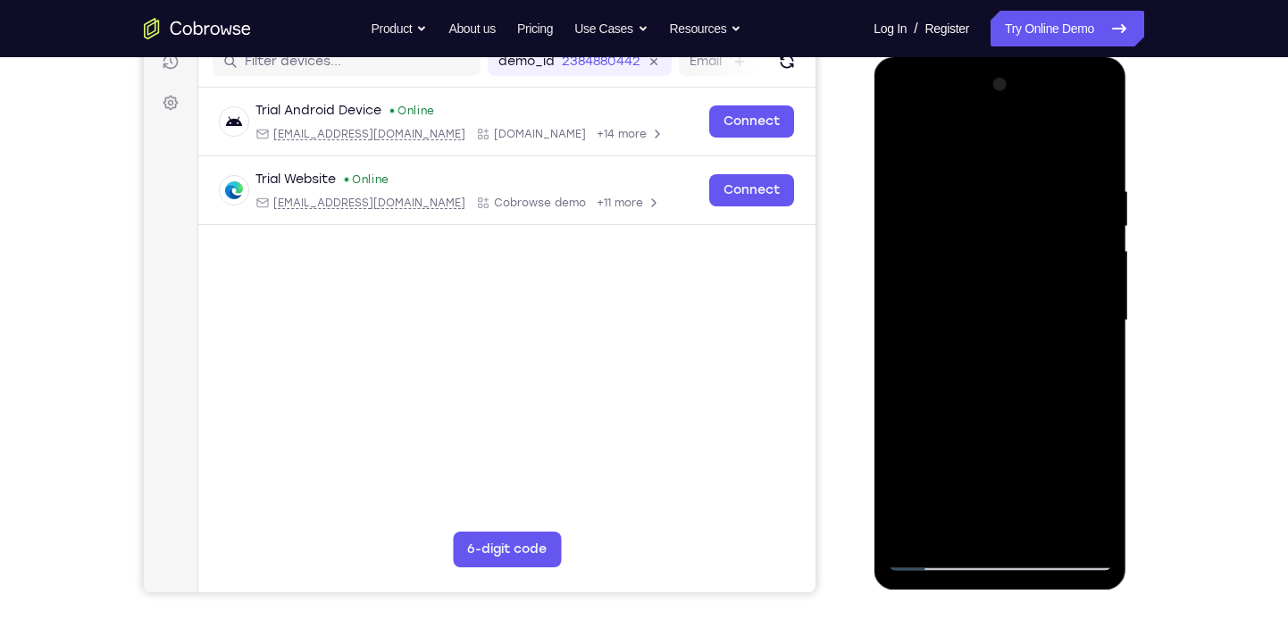
drag, startPoint x: 1046, startPoint y: 485, endPoint x: 1011, endPoint y: 130, distance: 356.3
click at [1011, 130] on div at bounding box center [999, 321] width 225 height 500
drag, startPoint x: 1051, startPoint y: 431, endPoint x: 1048, endPoint y: 145, distance: 286.6
click at [1048, 145] on div at bounding box center [999, 321] width 225 height 500
drag, startPoint x: 1057, startPoint y: 447, endPoint x: 1033, endPoint y: 142, distance: 306.3
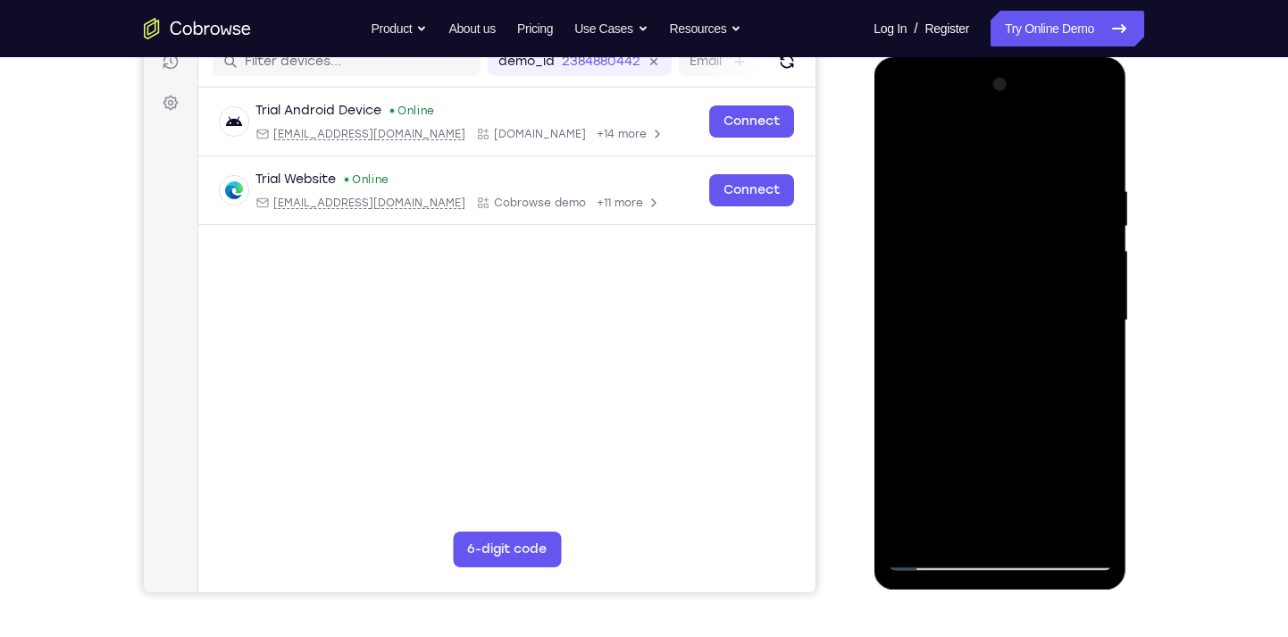
click at [1033, 142] on div at bounding box center [999, 321] width 225 height 500
drag, startPoint x: 1046, startPoint y: 438, endPoint x: 1029, endPoint y: 113, distance: 325.5
click at [1029, 113] on div at bounding box center [999, 321] width 225 height 500
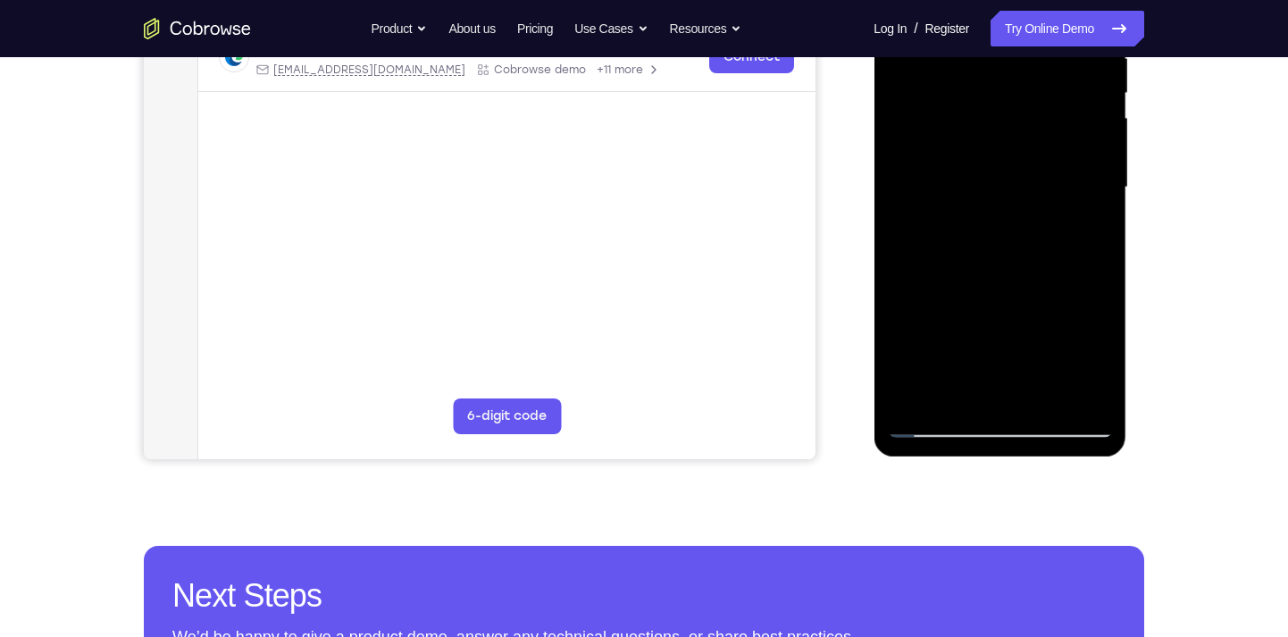
scroll to position [384, 0]
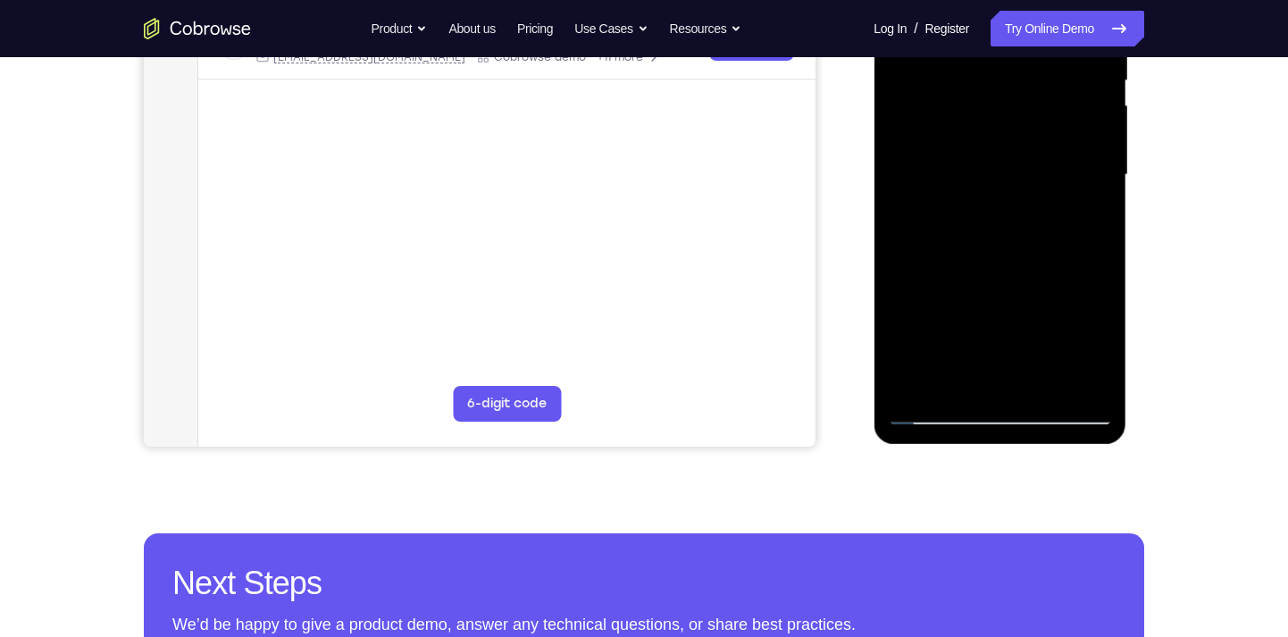
click at [1043, 380] on div at bounding box center [999, 175] width 225 height 500
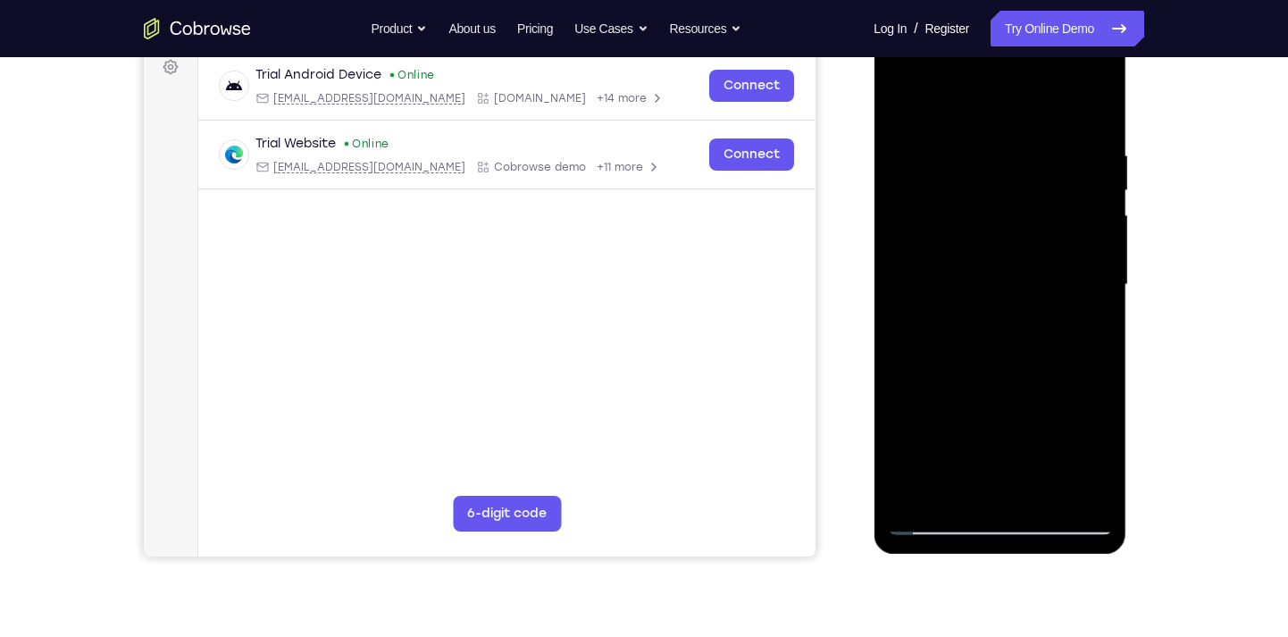
scroll to position [271, 0]
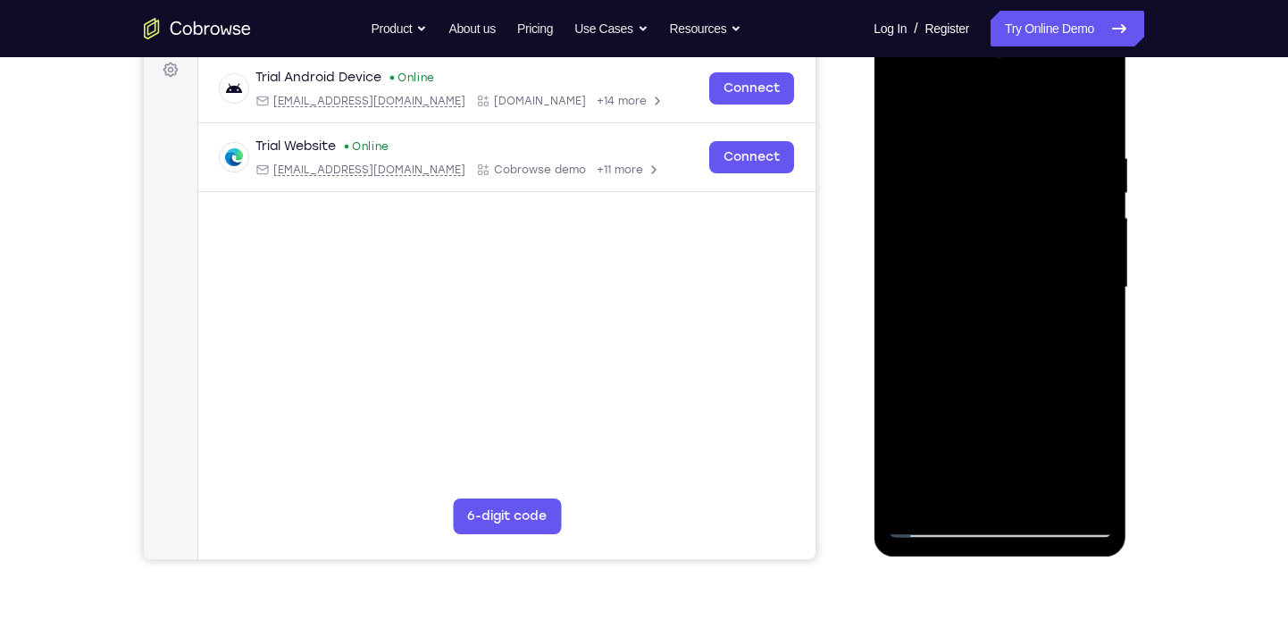
click at [1030, 235] on div at bounding box center [999, 288] width 225 height 500
drag, startPoint x: 1059, startPoint y: 254, endPoint x: 1094, endPoint y: 479, distance: 227.7
click at [1094, 479] on div at bounding box center [999, 288] width 225 height 500
drag, startPoint x: 1040, startPoint y: 252, endPoint x: 1071, endPoint y: 454, distance: 204.1
click at [1071, 454] on div at bounding box center [999, 288] width 225 height 500
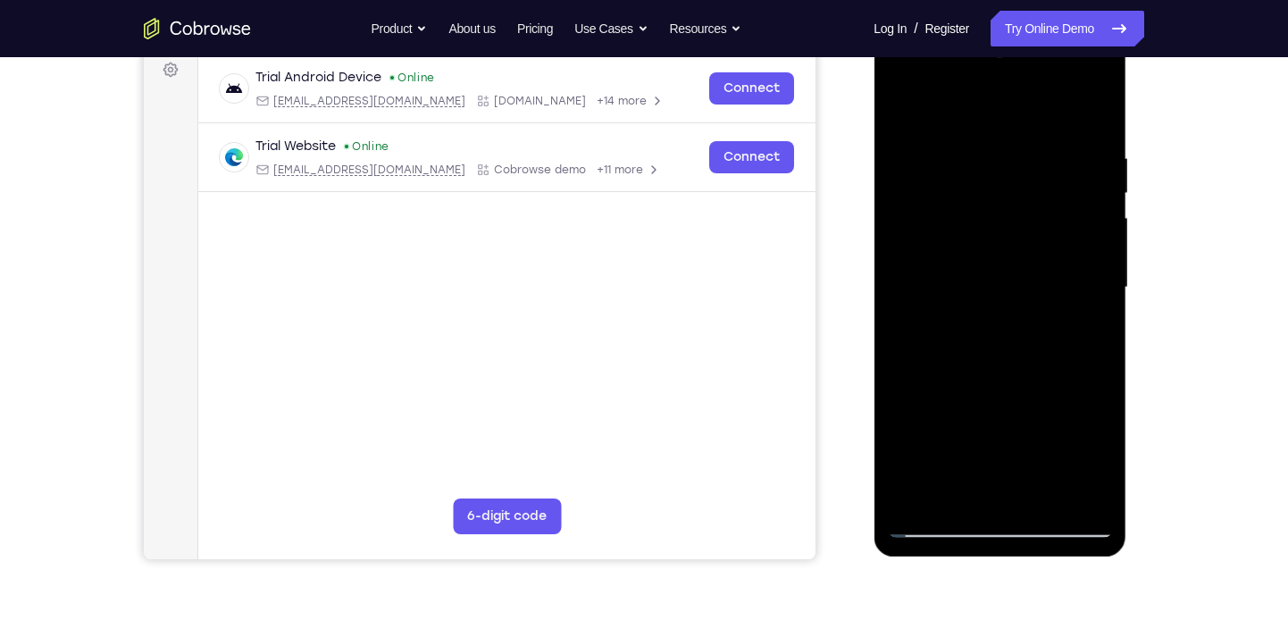
click at [903, 106] on div at bounding box center [999, 288] width 225 height 500
click at [1010, 311] on div at bounding box center [999, 288] width 225 height 500
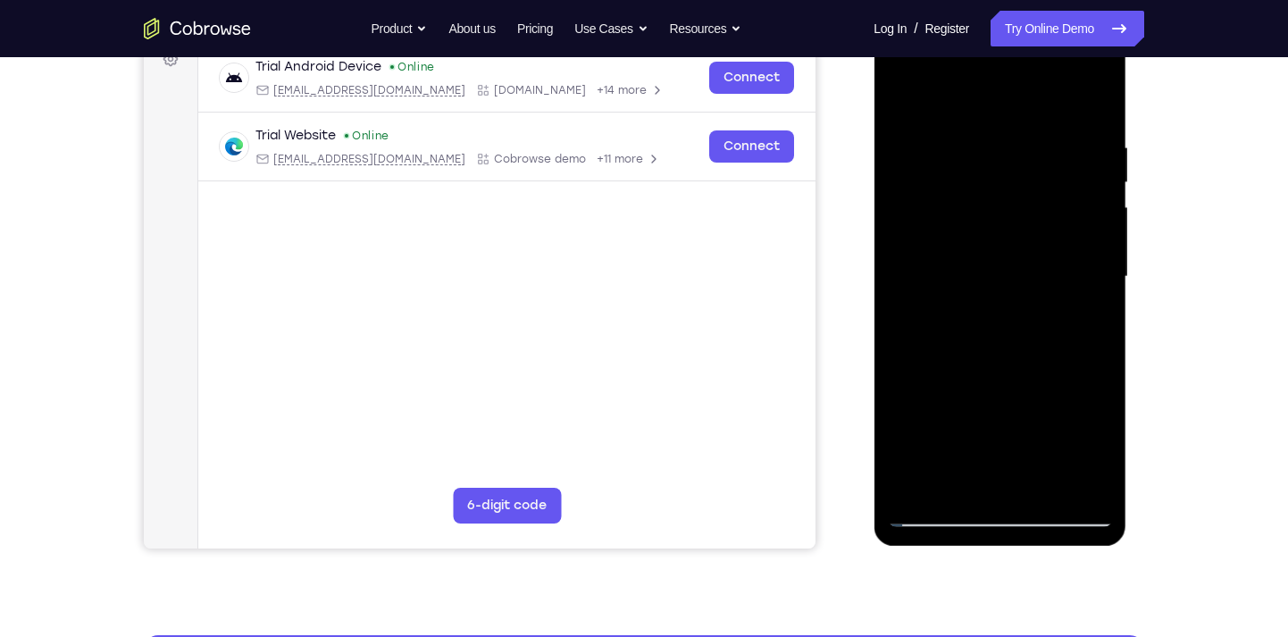
scroll to position [283, 0]
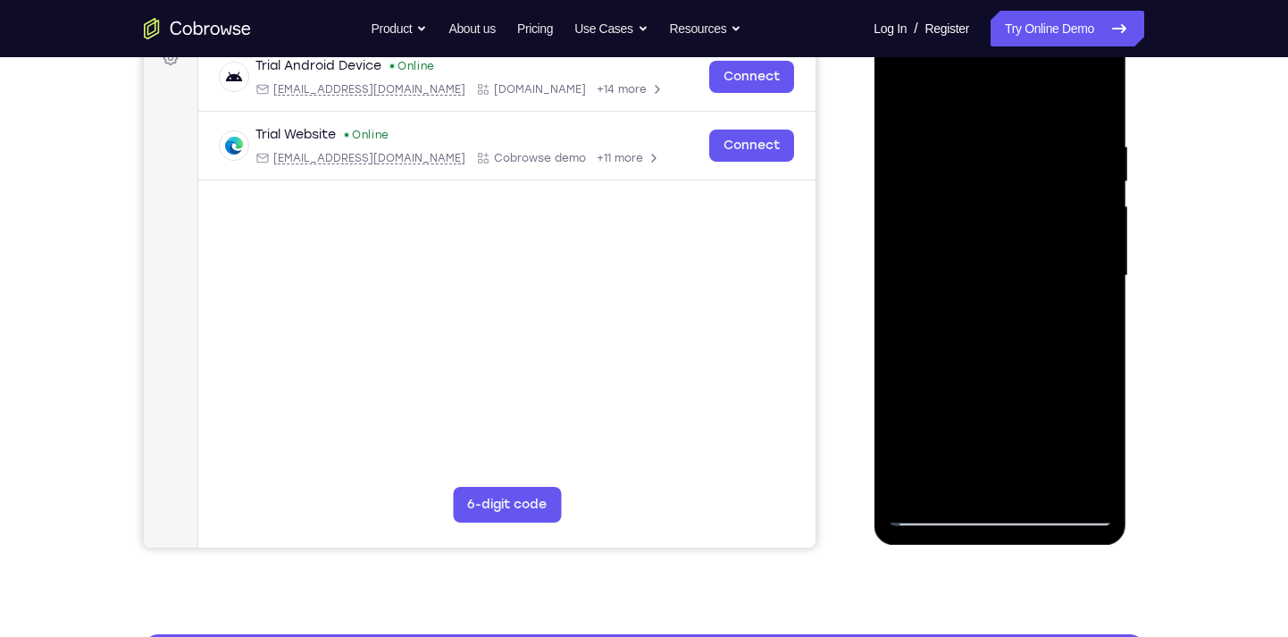
click at [1036, 352] on div at bounding box center [999, 276] width 225 height 500
click at [1035, 355] on div at bounding box center [999, 276] width 225 height 500
click at [949, 204] on div at bounding box center [999, 276] width 225 height 500
drag, startPoint x: 1047, startPoint y: 255, endPoint x: 1086, endPoint y: 425, distance: 173.9
click at [1086, 425] on div at bounding box center [999, 276] width 225 height 500
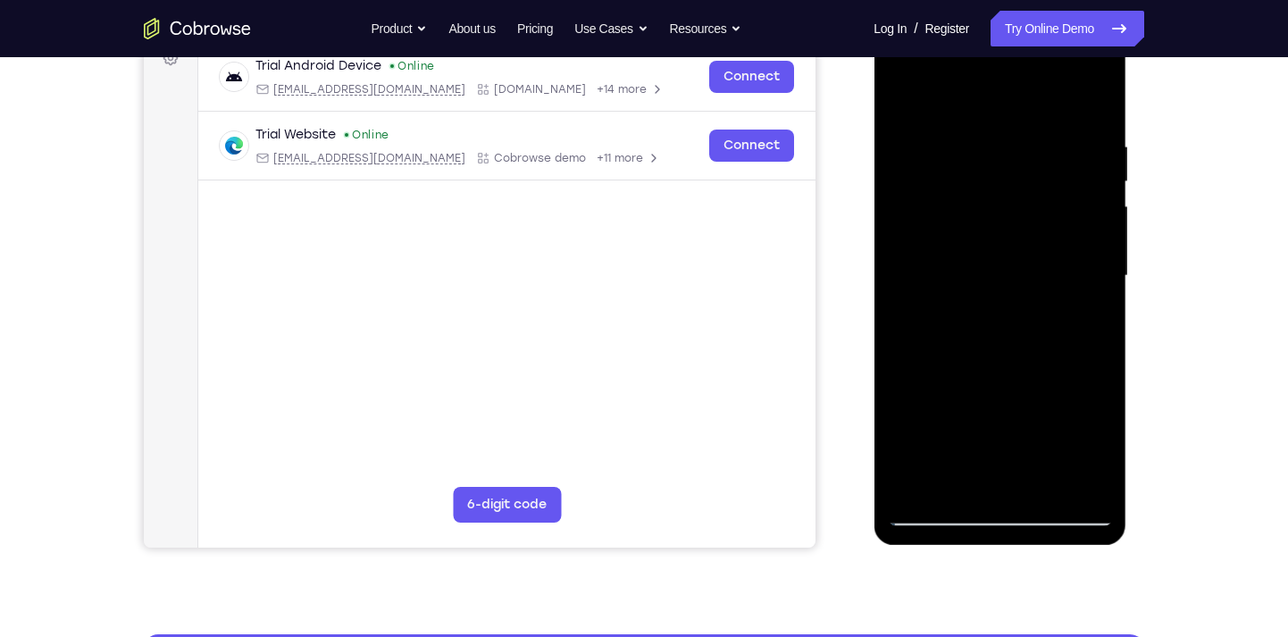
drag, startPoint x: 1046, startPoint y: 236, endPoint x: 1070, endPoint y: 472, distance: 237.8
click at [1070, 472] on div at bounding box center [999, 276] width 225 height 500
drag, startPoint x: 1055, startPoint y: 212, endPoint x: 1052, endPoint y: 422, distance: 210.8
click at [1052, 422] on div at bounding box center [999, 276] width 225 height 500
drag, startPoint x: 1022, startPoint y: 371, endPoint x: 1020, endPoint y: 75, distance: 296.5
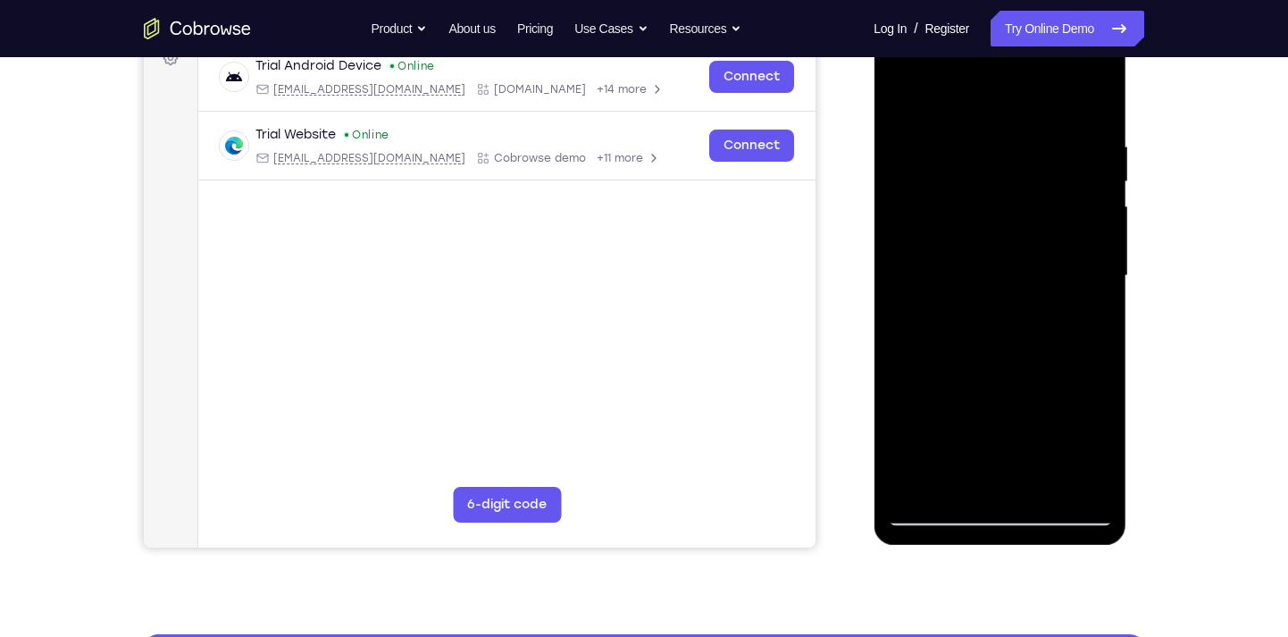
click at [1020, 75] on div at bounding box center [999, 276] width 225 height 500
drag, startPoint x: 969, startPoint y: 388, endPoint x: 951, endPoint y: 203, distance: 185.7
click at [951, 203] on div at bounding box center [999, 276] width 225 height 500
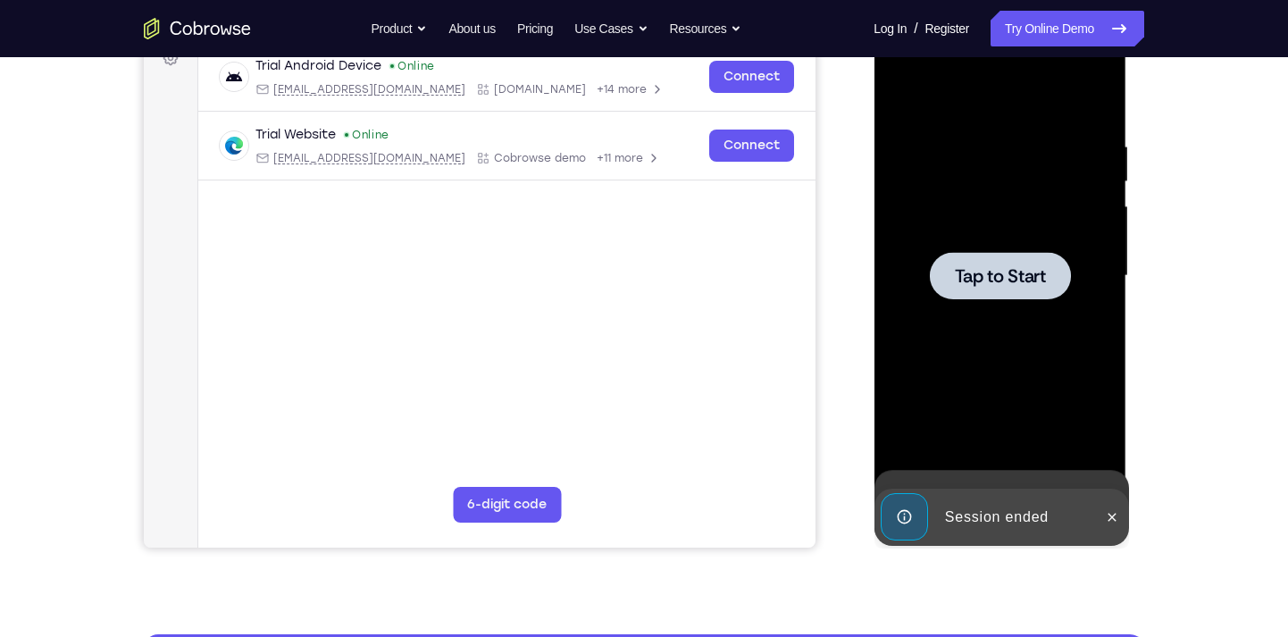
click at [1046, 13] on div "Tap to Start" at bounding box center [999, 13] width 253 height 0
